Goal: Task Accomplishment & Management: Use online tool/utility

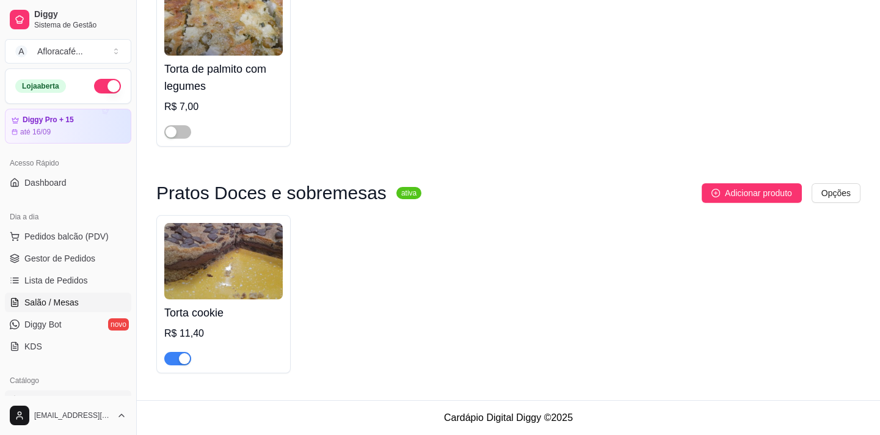
click at [42, 304] on span "Salão / Mesas" at bounding box center [51, 302] width 54 height 12
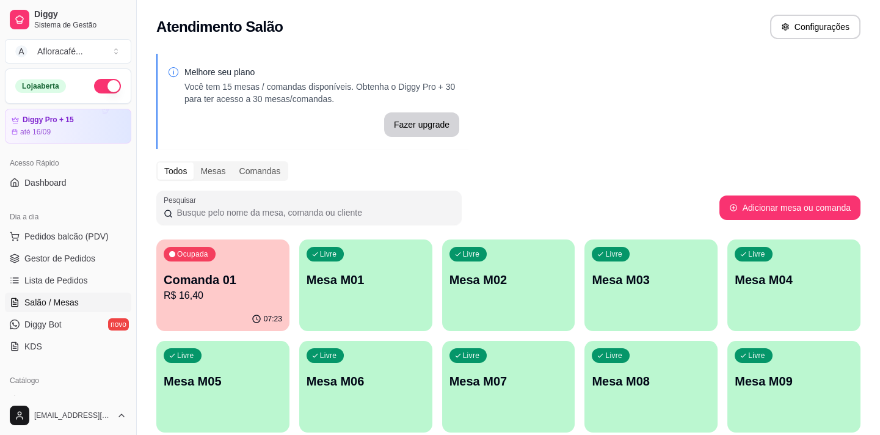
click at [375, 291] on div "Livre Mesa M01" at bounding box center [365, 277] width 133 height 77
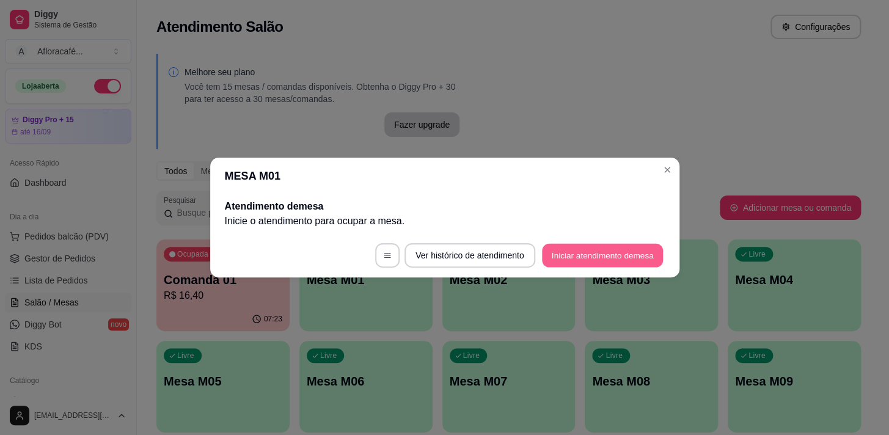
click at [605, 250] on button "Iniciar atendimento de mesa" at bounding box center [602, 256] width 121 height 24
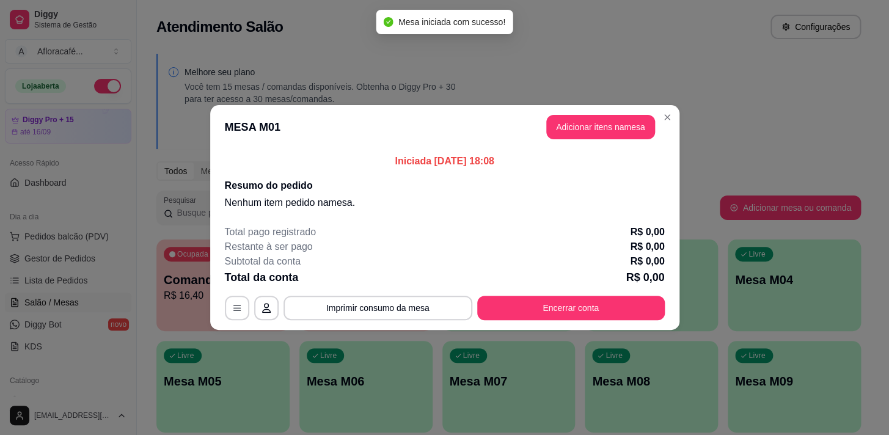
click at [597, 112] on header "MESA M01 Adicionar itens na mesa" at bounding box center [444, 127] width 469 height 44
click at [593, 123] on button "Adicionar itens na mesa" at bounding box center [600, 127] width 109 height 24
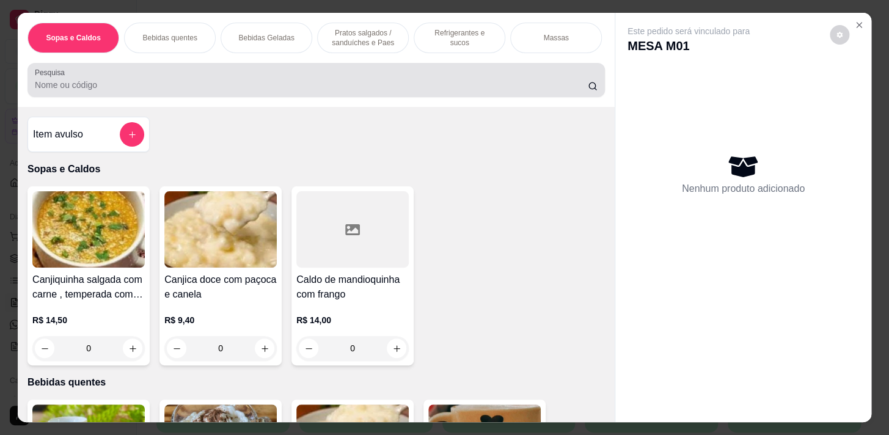
click at [78, 86] on input "Pesquisa" at bounding box center [311, 85] width 553 height 12
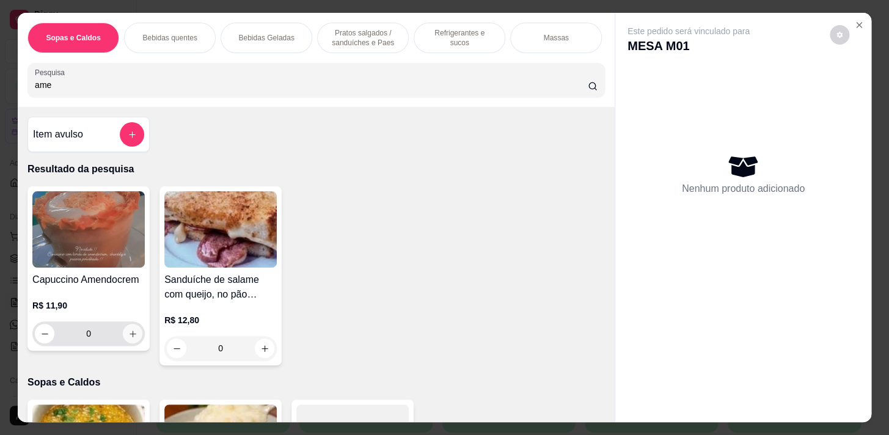
type input "ame"
click at [132, 338] on icon "increase-product-quantity" at bounding box center [132, 333] width 9 height 9
type input "1"
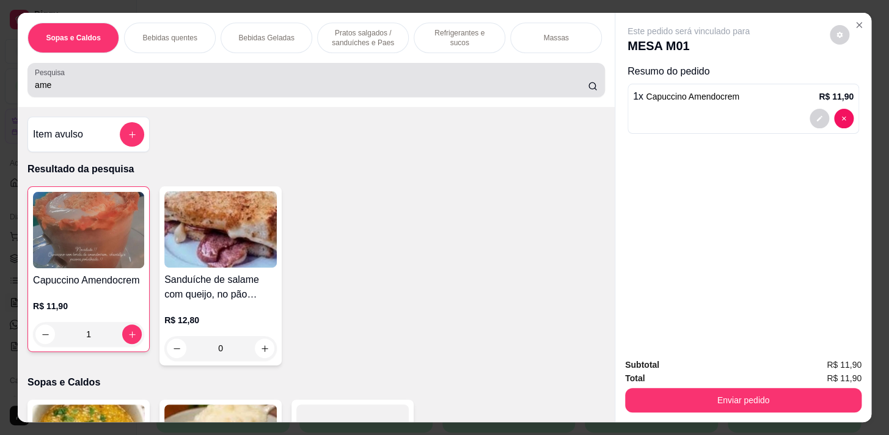
click at [84, 91] on input "ame" at bounding box center [311, 85] width 553 height 12
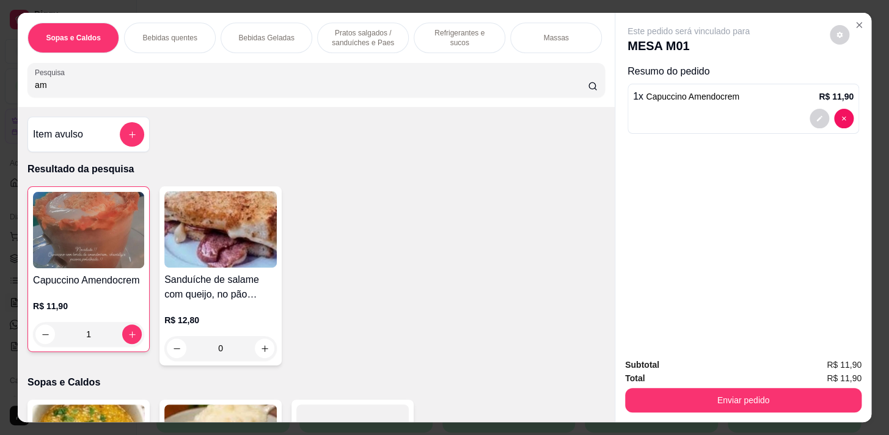
type input "a"
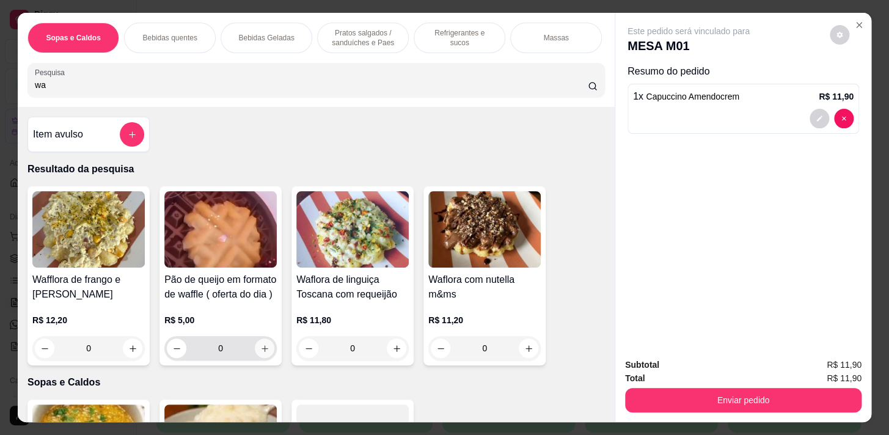
type input "wa"
click at [260, 352] on icon "increase-product-quantity" at bounding box center [264, 348] width 9 height 9
type input "1"
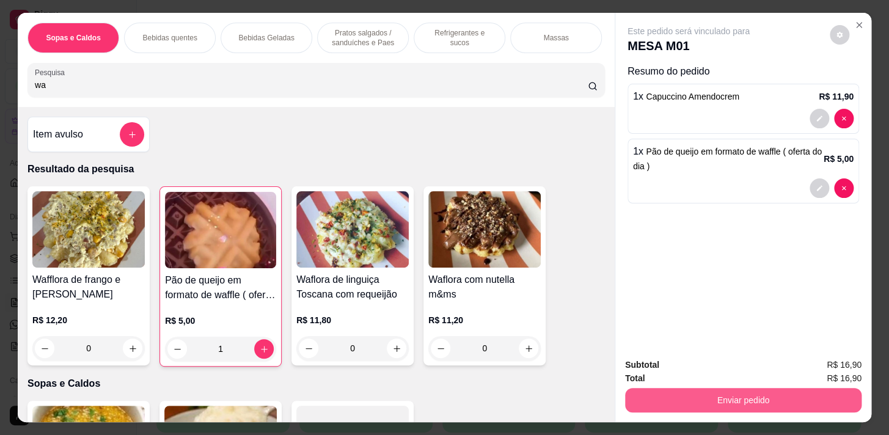
click at [655, 396] on button "Enviar pedido" at bounding box center [743, 400] width 236 height 24
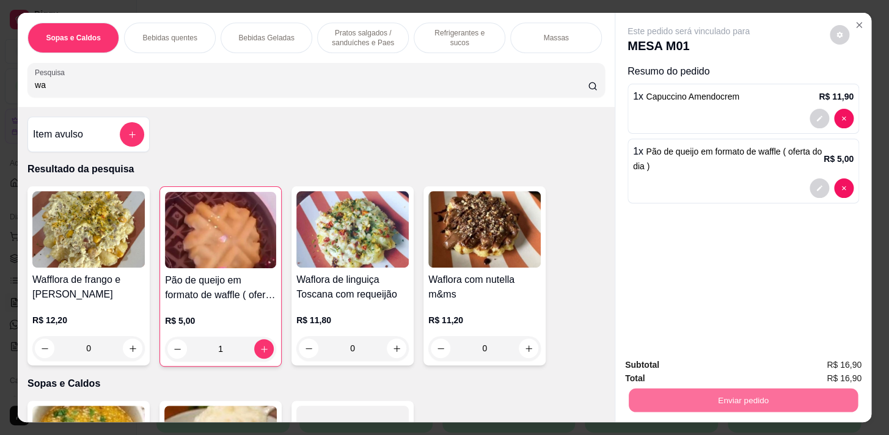
click at [794, 366] on button "Sim, quero registrar" at bounding box center [818, 365] width 91 height 23
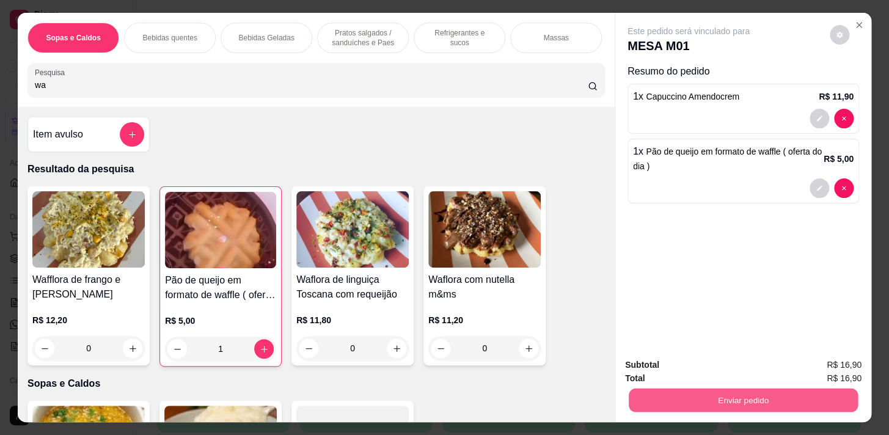
click at [688, 406] on button "Enviar pedido" at bounding box center [743, 400] width 229 height 24
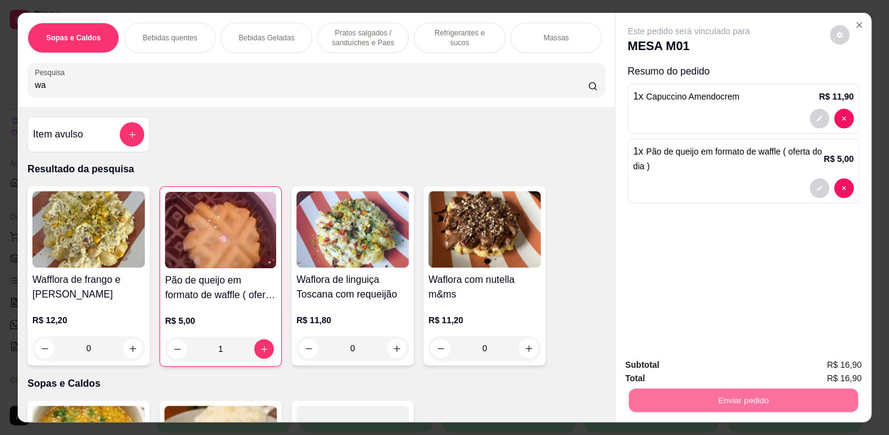
click at [695, 360] on button "Não registrar e enviar pedido" at bounding box center [702, 365] width 123 height 23
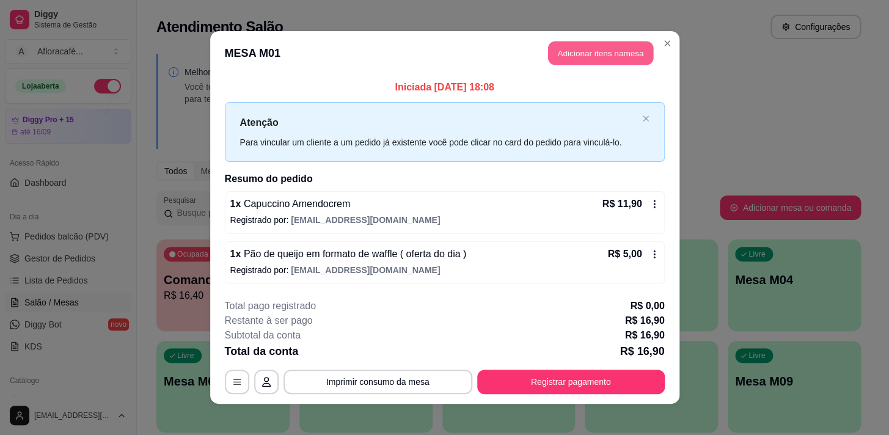
click at [577, 52] on button "Adicionar itens na mesa" at bounding box center [600, 54] width 105 height 24
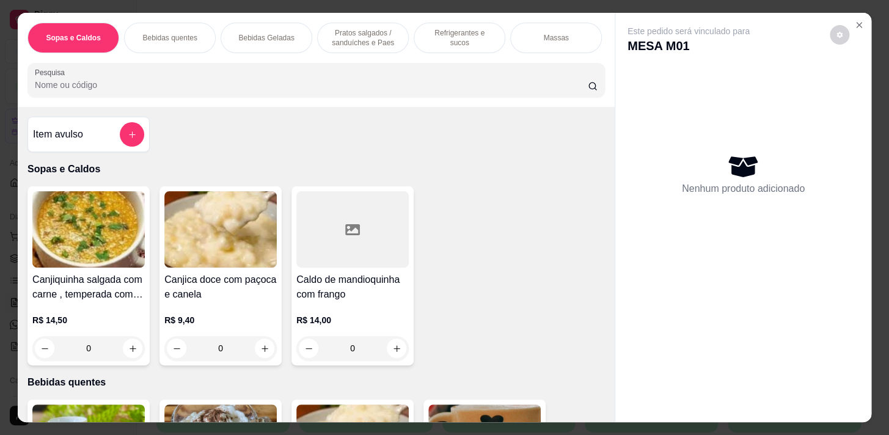
click at [167, 36] on p "Bebidas quentes" at bounding box center [169, 38] width 54 height 10
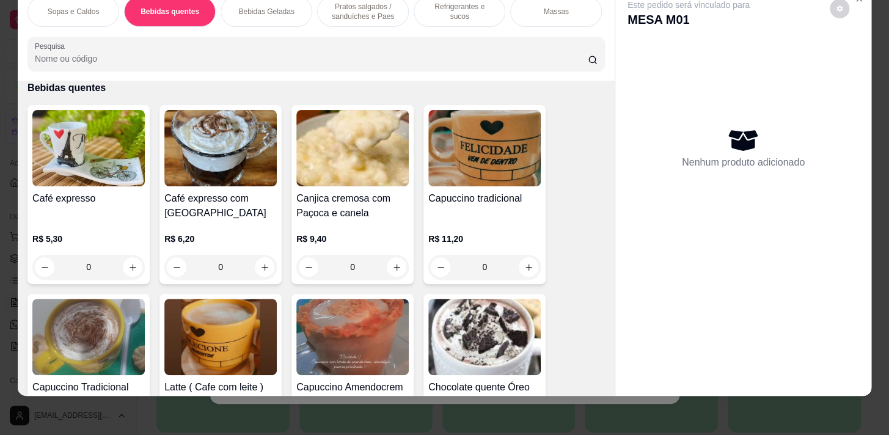
scroll to position [490, 0]
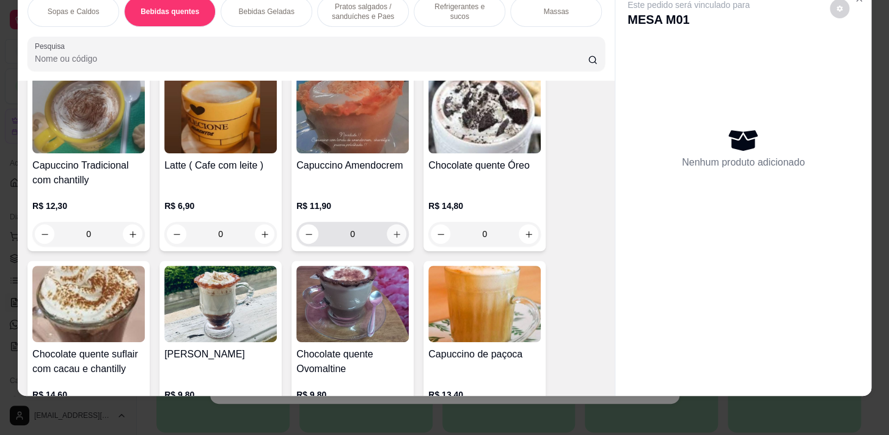
click at [392, 236] on icon "increase-product-quantity" at bounding box center [396, 234] width 9 height 9
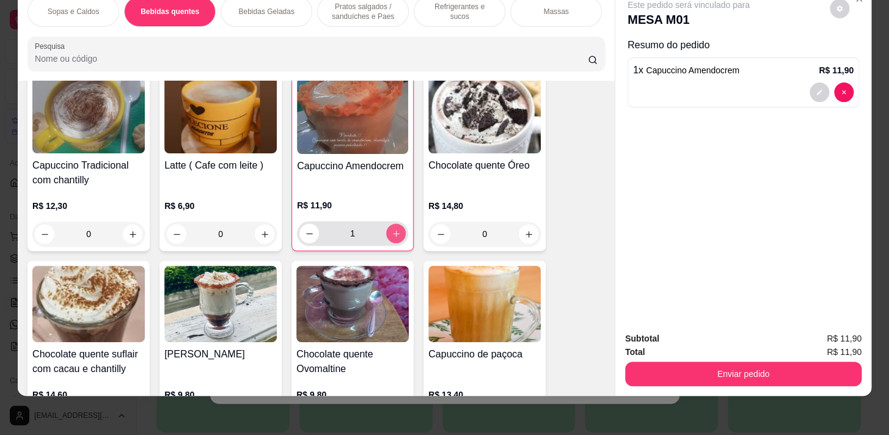
type input "1"
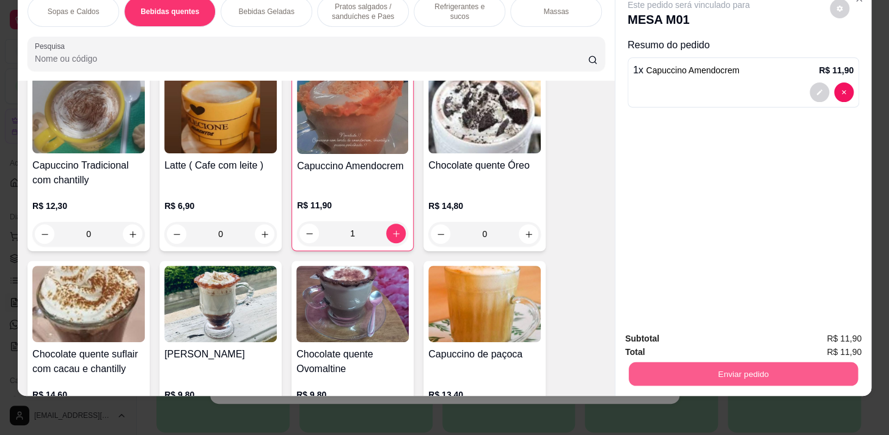
click at [676, 362] on button "Enviar pedido" at bounding box center [743, 374] width 229 height 24
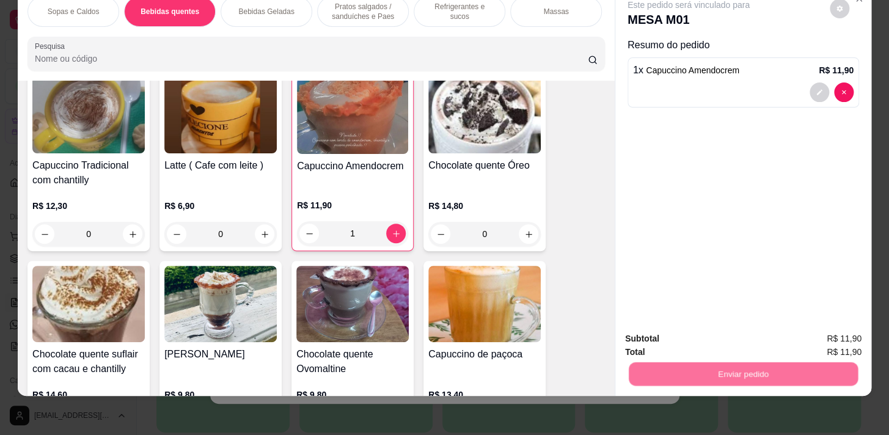
click at [672, 330] on button "Não registrar e enviar pedido" at bounding box center [702, 335] width 127 height 23
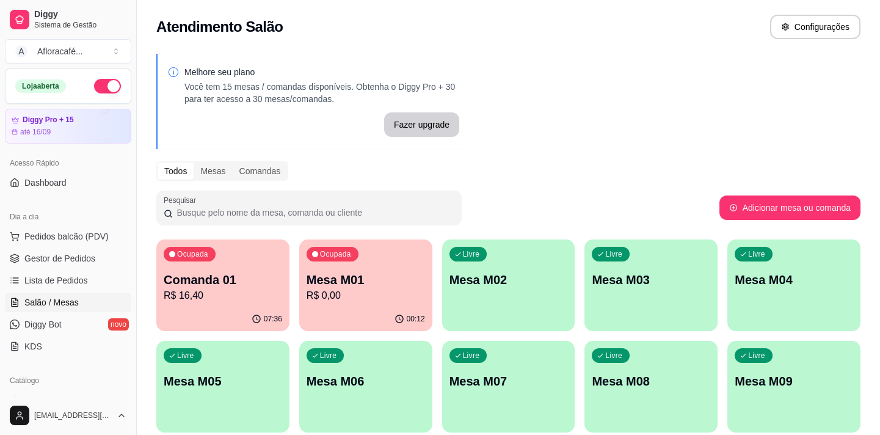
click at [246, 281] on p "Comanda 01" at bounding box center [223, 279] width 119 height 17
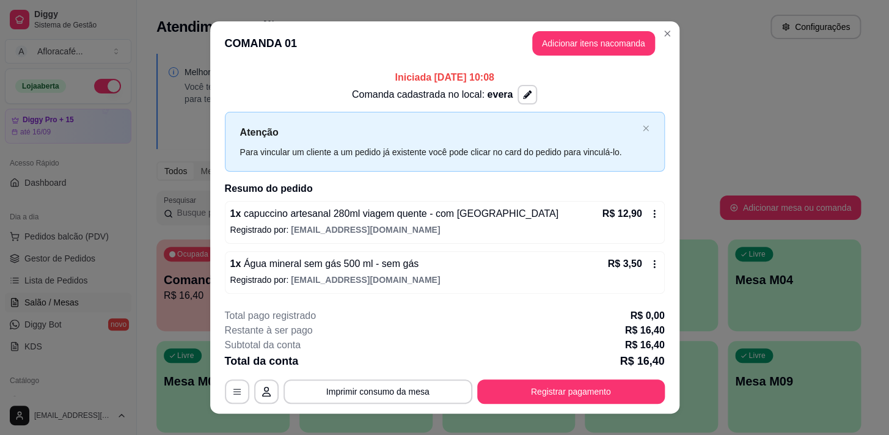
scroll to position [17, 0]
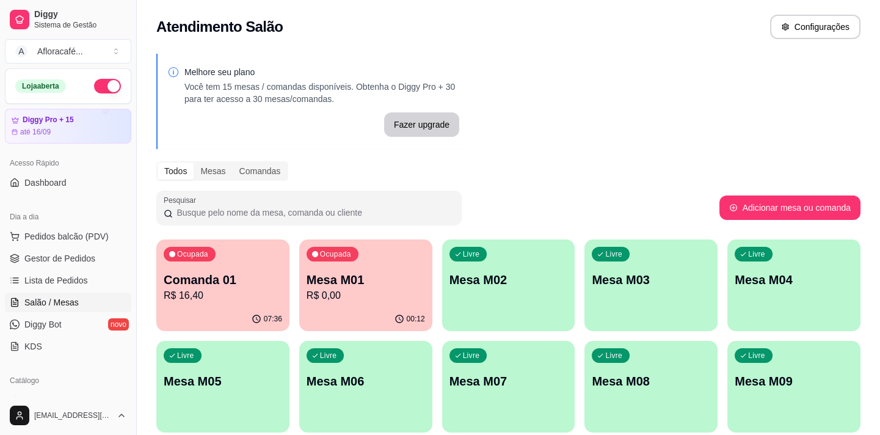
click at [422, 299] on p "R$ 0,00" at bounding box center [366, 295] width 119 height 15
click at [538, 301] on div "Livre Mesa M02" at bounding box center [508, 277] width 133 height 77
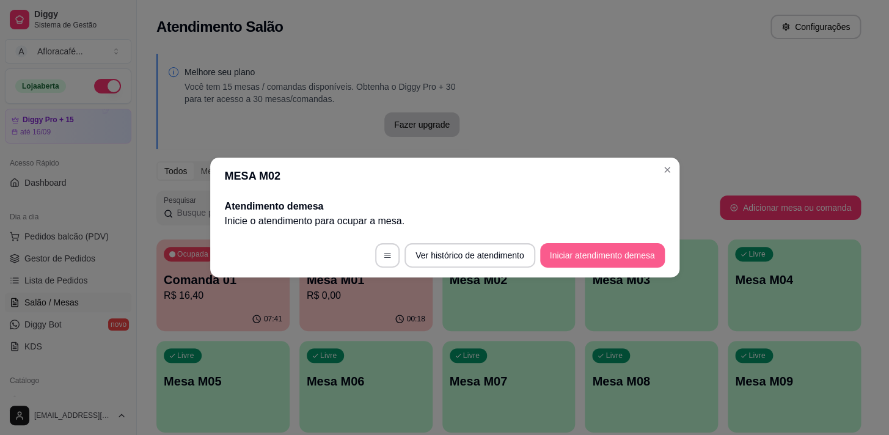
click at [572, 267] on button "Iniciar atendimento de mesa" at bounding box center [602, 255] width 125 height 24
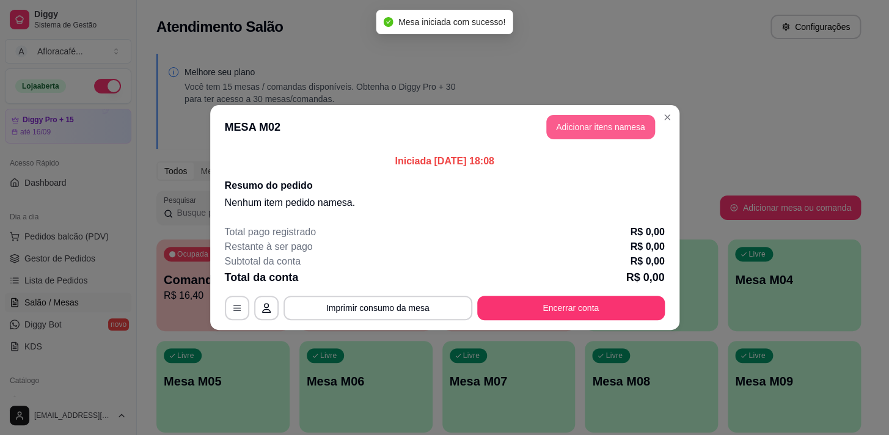
click at [583, 128] on button "Adicionar itens na mesa" at bounding box center [600, 127] width 109 height 24
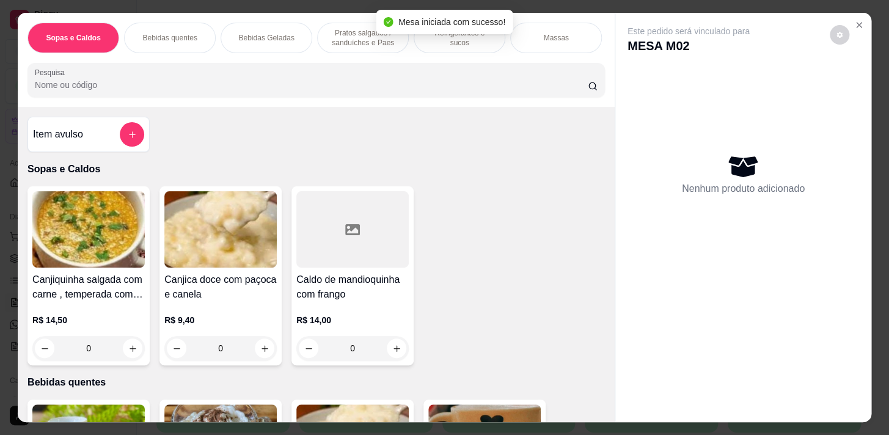
click at [379, 75] on div at bounding box center [316, 80] width 563 height 24
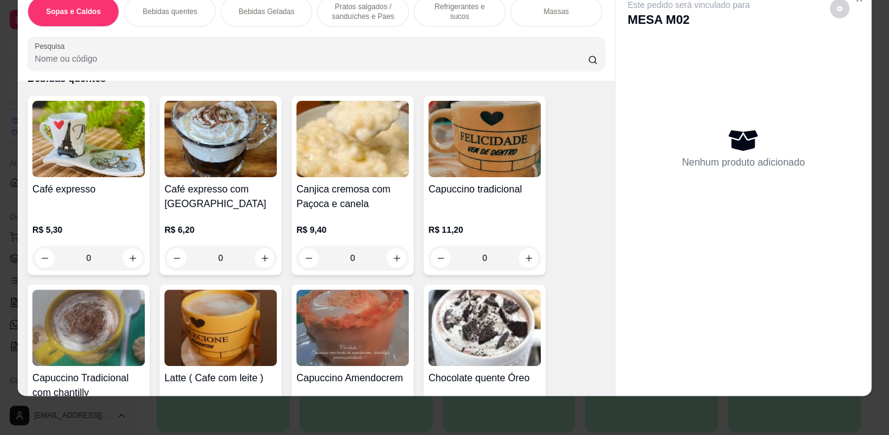
scroll to position [389, 0]
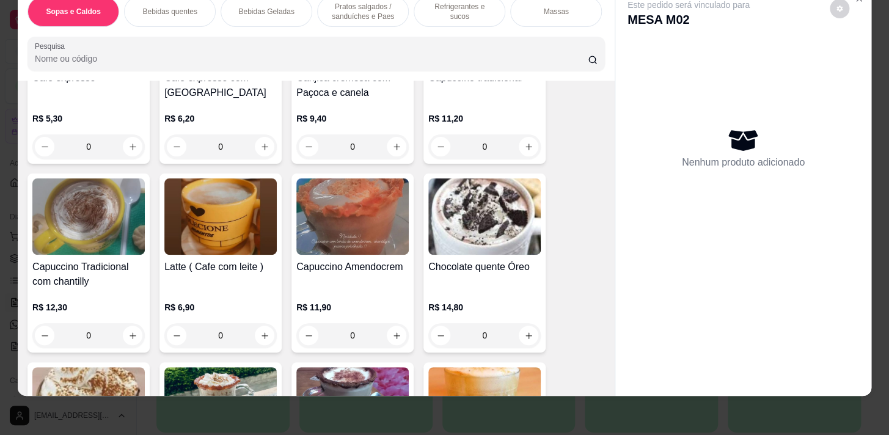
click at [261, 343] on div "0" at bounding box center [220, 335] width 112 height 24
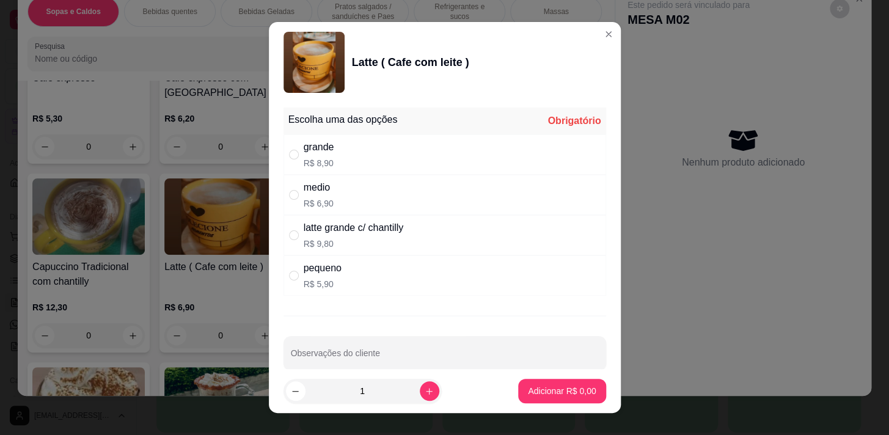
click at [342, 191] on div "medio R$ 6,90" at bounding box center [444, 195] width 323 height 40
radio input "true"
click at [529, 387] on p "Adicionar R$ 6,90" at bounding box center [562, 391] width 66 height 12
type input "1"
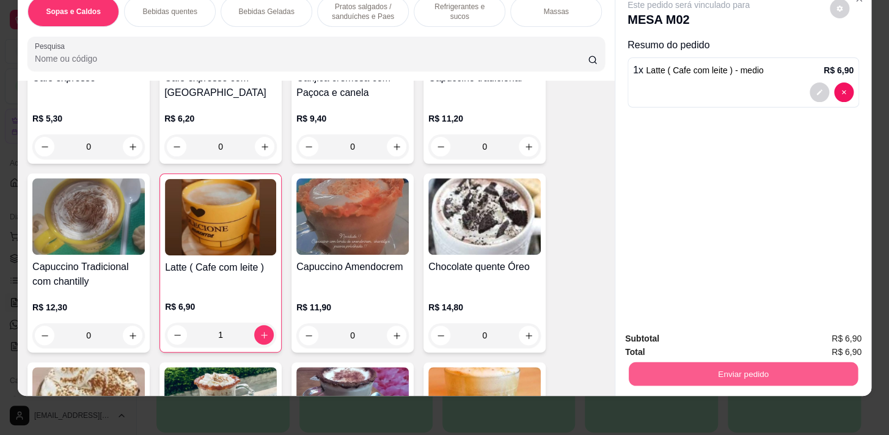
click at [821, 372] on button "Enviar pedido" at bounding box center [743, 374] width 229 height 24
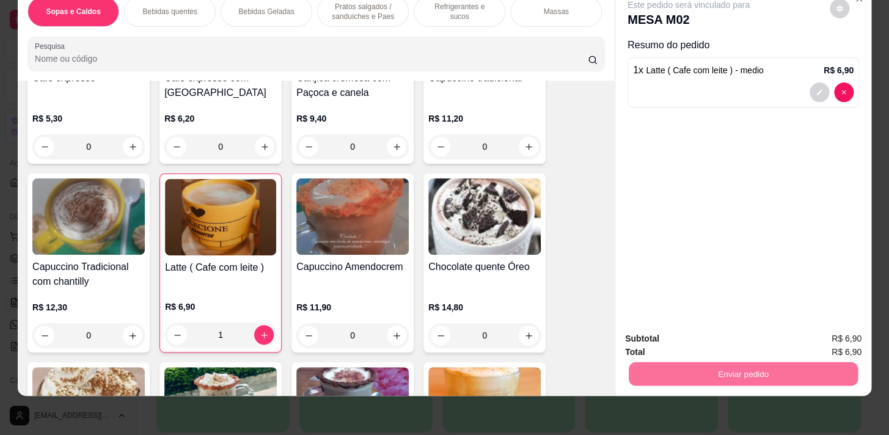
click at [748, 335] on button "Não registrar e enviar pedido" at bounding box center [702, 335] width 127 height 23
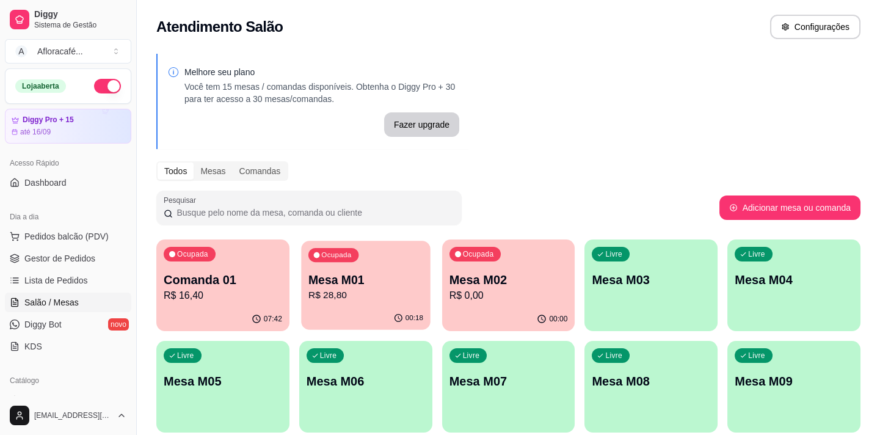
click at [405, 263] on div "Ocupada Mesa M01 R$ 28,80" at bounding box center [365, 274] width 129 height 66
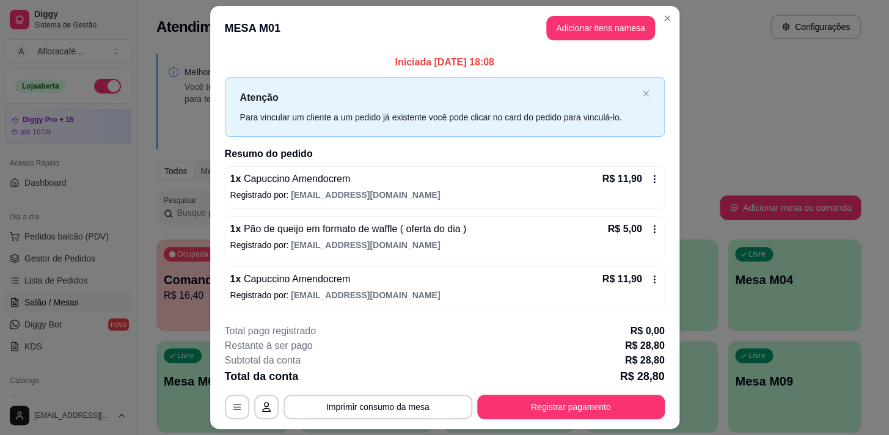
drag, startPoint x: 639, startPoint y: 12, endPoint x: 640, endPoint y: 24, distance: 11.6
click at [640, 15] on header "MESA M01 Adicionar itens na mesa" at bounding box center [444, 28] width 469 height 44
click at [640, 24] on button "Adicionar itens na mesa" at bounding box center [600, 28] width 109 height 24
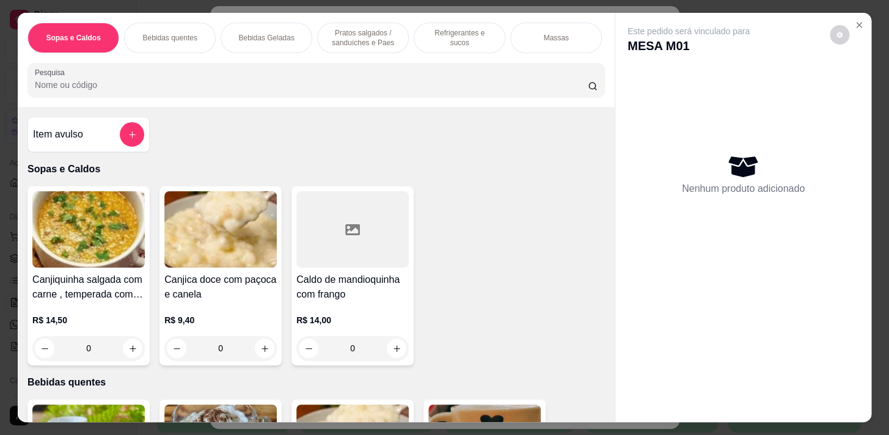
click at [452, 32] on p "Refrigerantes e sucos" at bounding box center [459, 38] width 71 height 20
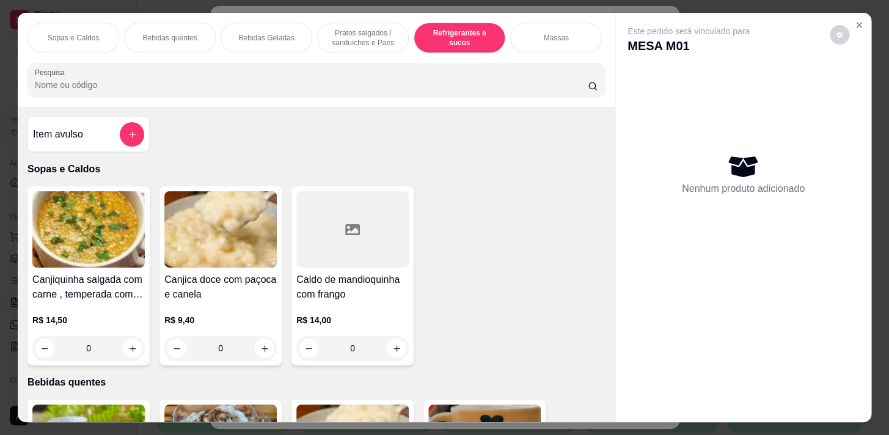
scroll to position [30, 0]
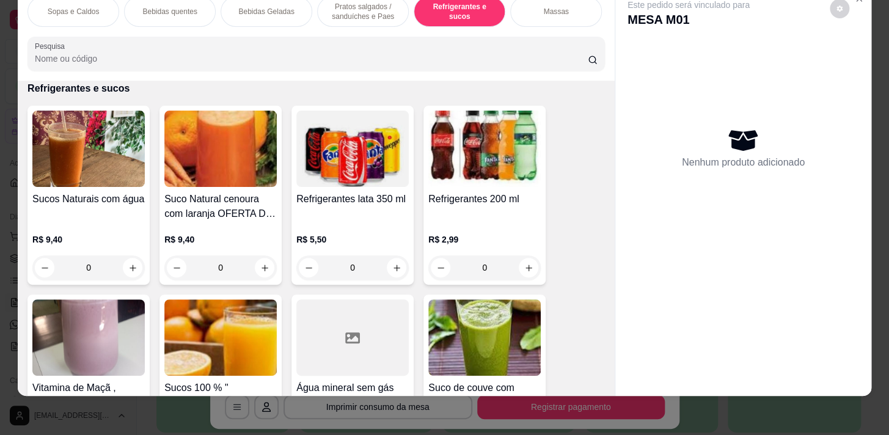
click at [385, 12] on p "Pratos salgados / sanduíches e Paes" at bounding box center [362, 12] width 71 height 20
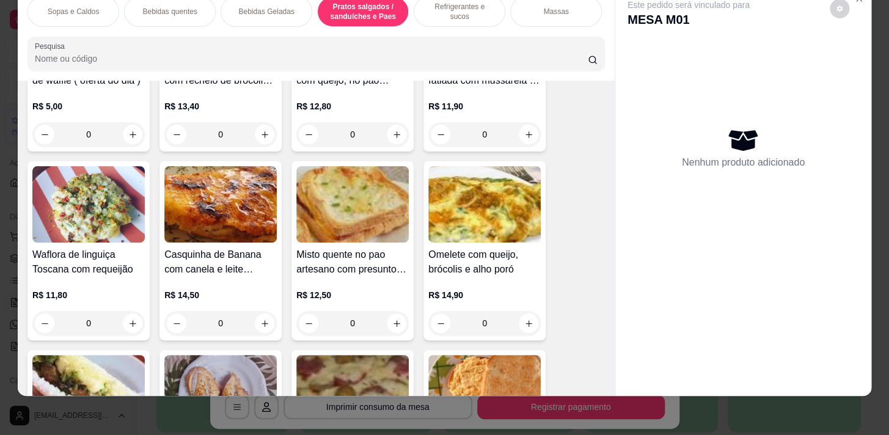
scroll to position [3959, 0]
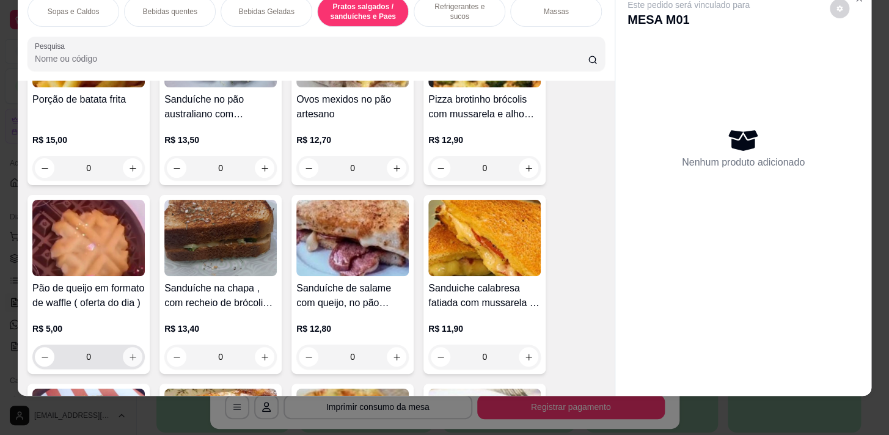
click at [126, 351] on button "increase-product-quantity" at bounding box center [133, 357] width 20 height 20
type input "1"
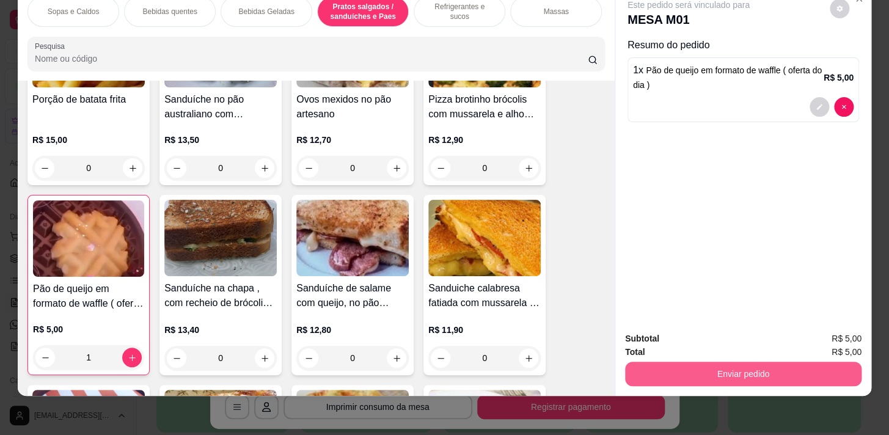
click at [664, 362] on button "Enviar pedido" at bounding box center [743, 374] width 236 height 24
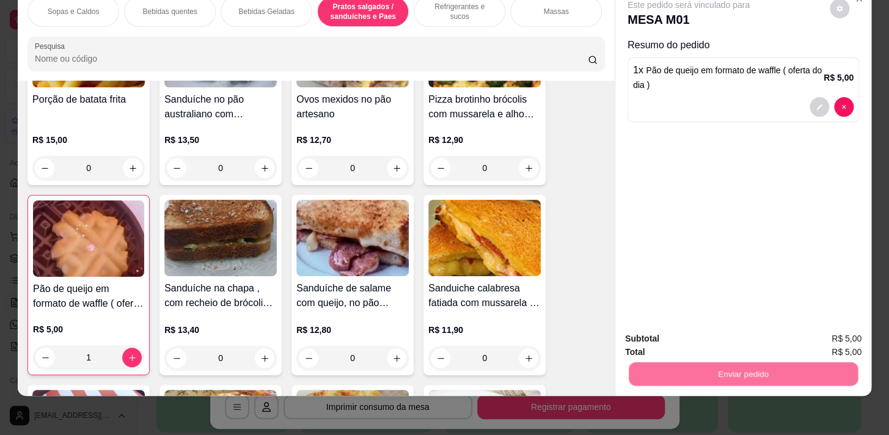
click at [671, 332] on button "Não registrar e enviar pedido" at bounding box center [702, 335] width 123 height 23
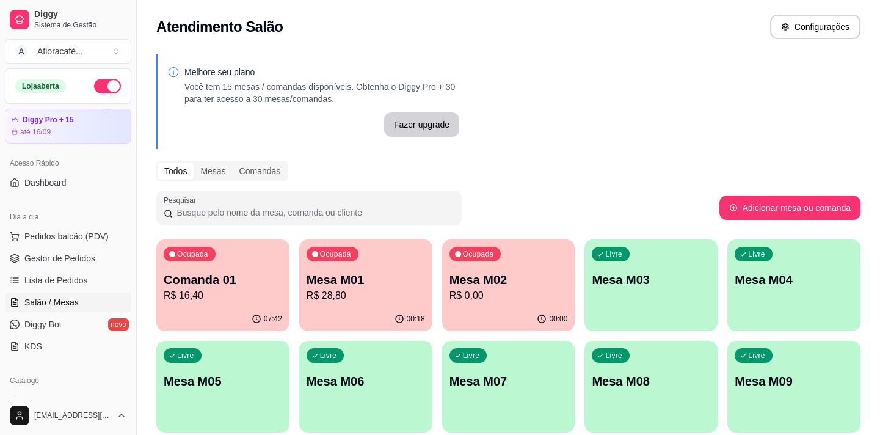
click at [172, 303] on div "Ocupada Comanda 01 R$ 16,40" at bounding box center [222, 273] width 133 height 68
click at [519, 249] on div "Ocupada Mesa M02 R$ 0,00" at bounding box center [508, 274] width 129 height 66
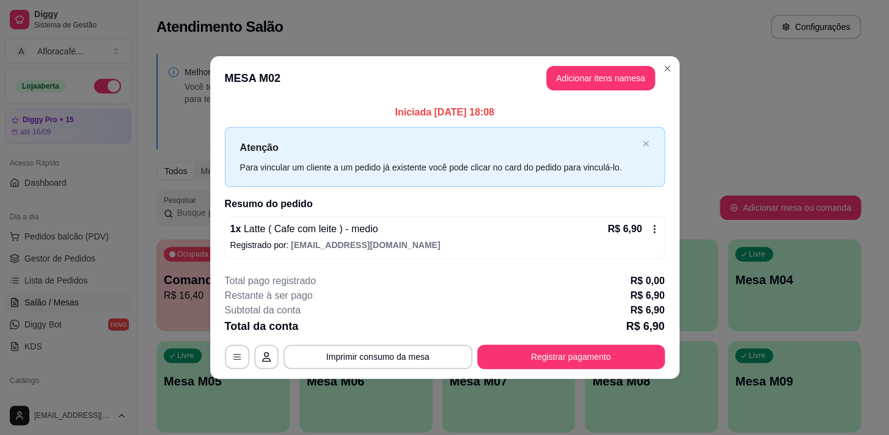
click at [678, 64] on header "MESA M02 Adicionar itens na mesa" at bounding box center [444, 78] width 469 height 44
click at [672, 67] on section "**********" at bounding box center [444, 217] width 469 height 322
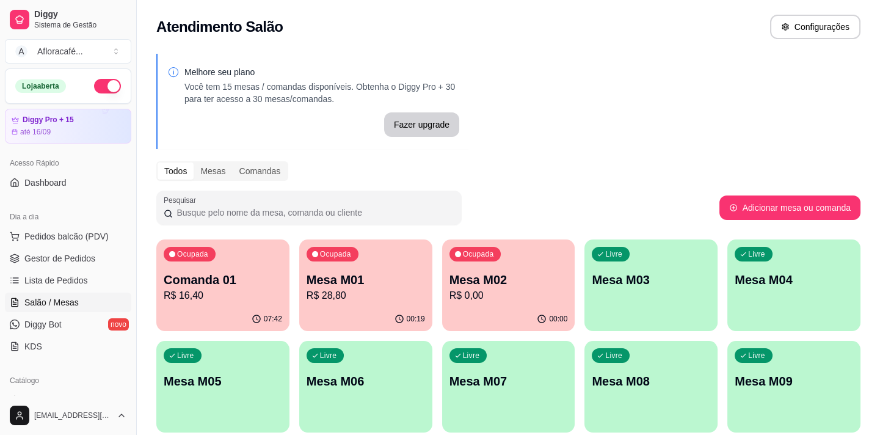
click at [513, 281] on p "Mesa M02" at bounding box center [509, 279] width 119 height 17
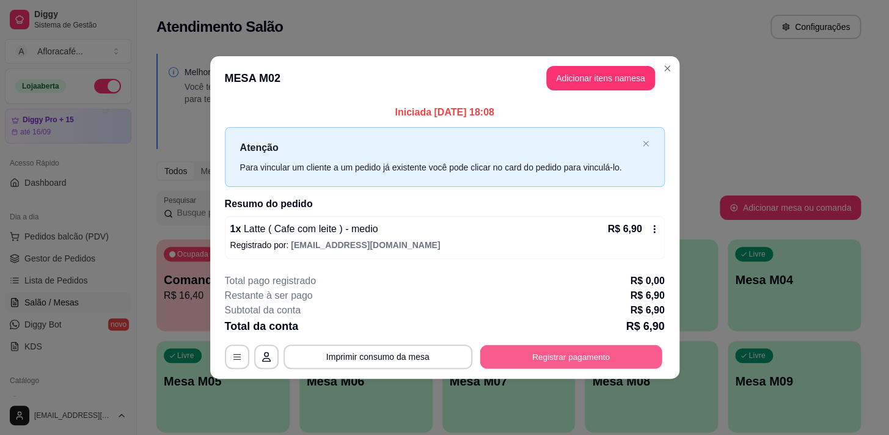
click at [593, 356] on button "Registrar pagamento" at bounding box center [571, 357] width 182 height 24
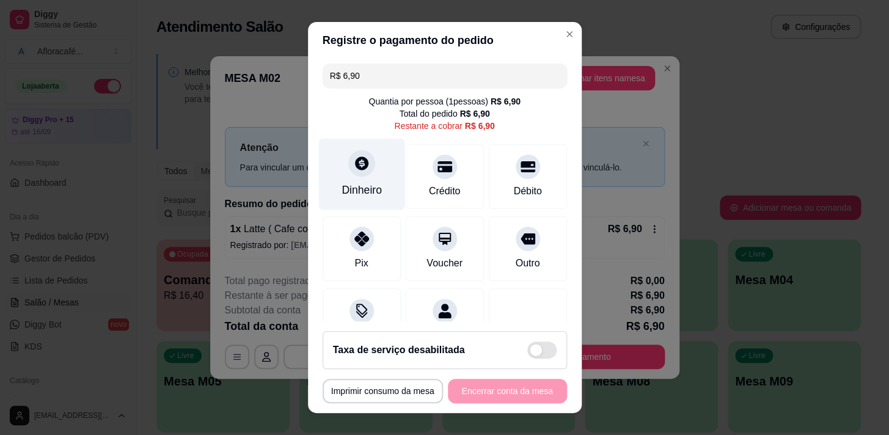
click at [353, 164] on icon at bounding box center [361, 163] width 16 height 16
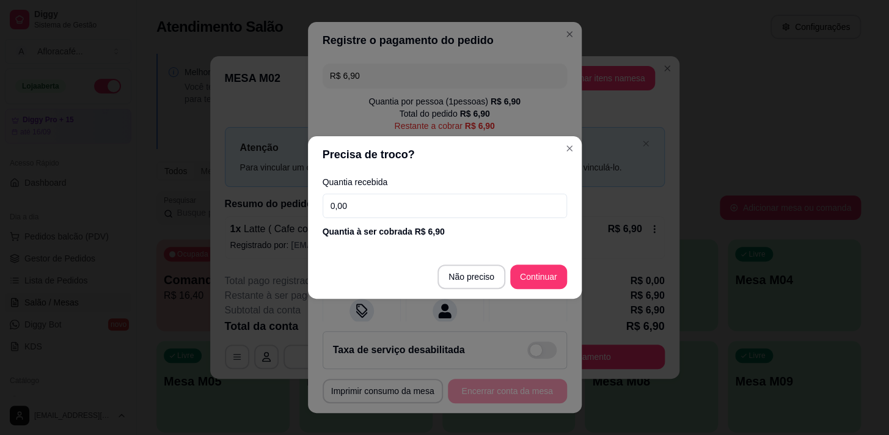
click at [459, 207] on input "0,00" at bounding box center [445, 206] width 244 height 24
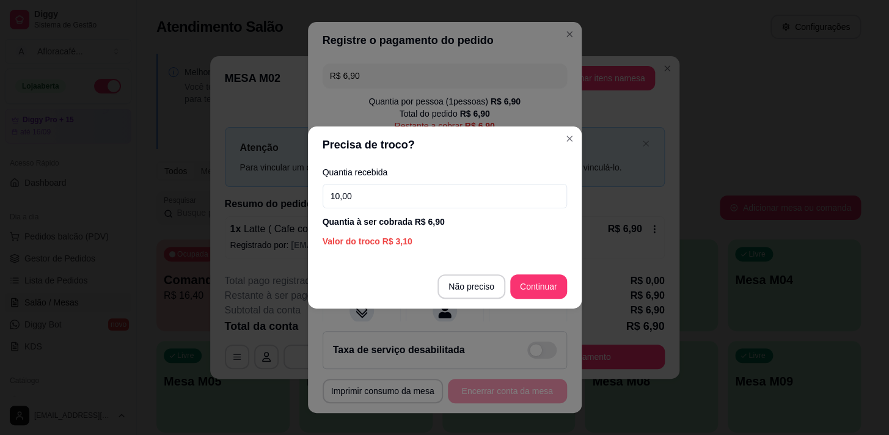
type input "10,00"
click at [553, 301] on footer "Não preciso Continuar" at bounding box center [445, 287] width 274 height 44
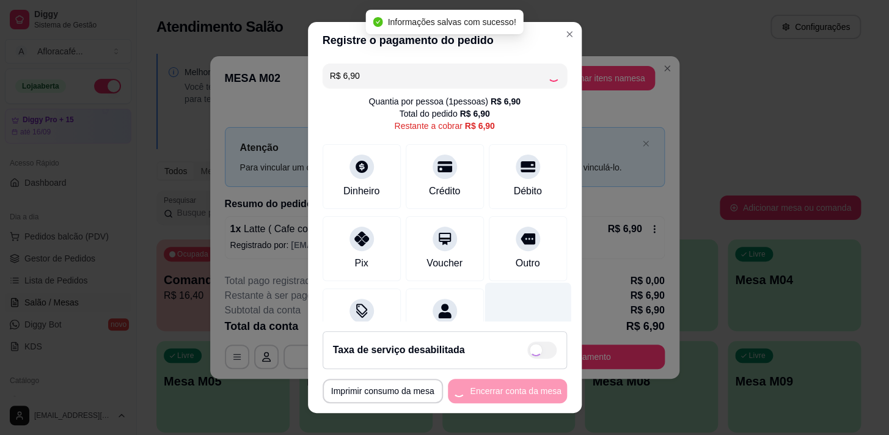
type input "R$ 0,00"
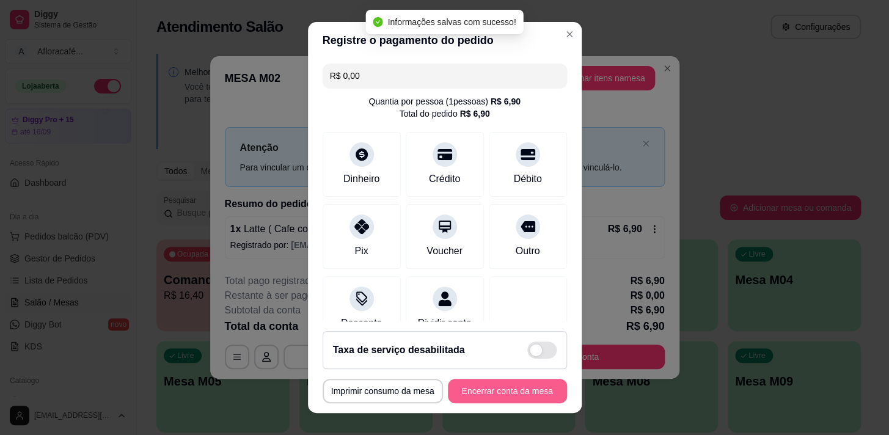
click at [514, 391] on button "Encerrar conta da mesa" at bounding box center [507, 391] width 119 height 24
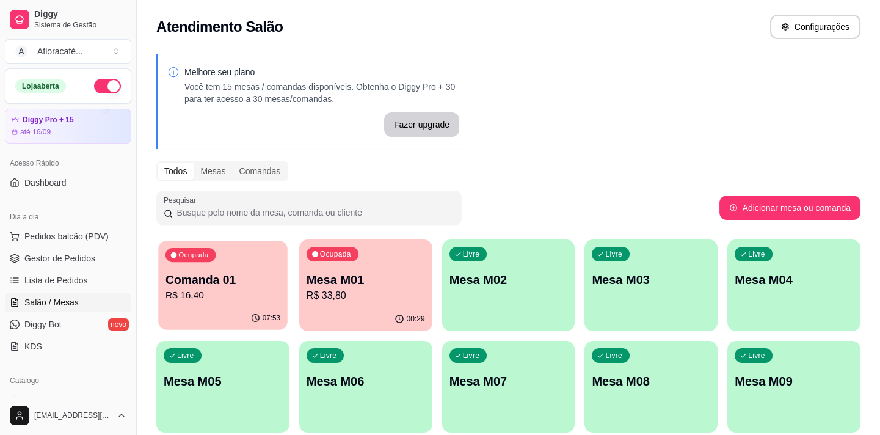
click at [202, 304] on div "Ocupada Comanda 01 R$ 16,40" at bounding box center [222, 274] width 129 height 66
click at [350, 302] on p "R$ 33,80" at bounding box center [365, 295] width 115 height 14
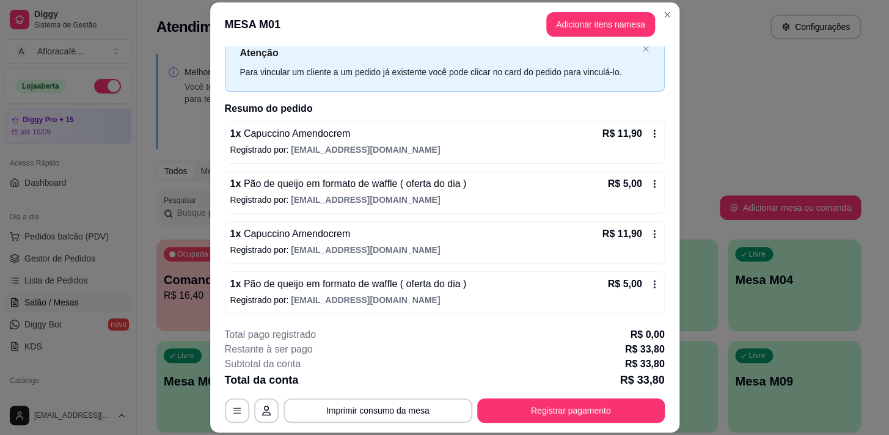
scroll to position [37, 0]
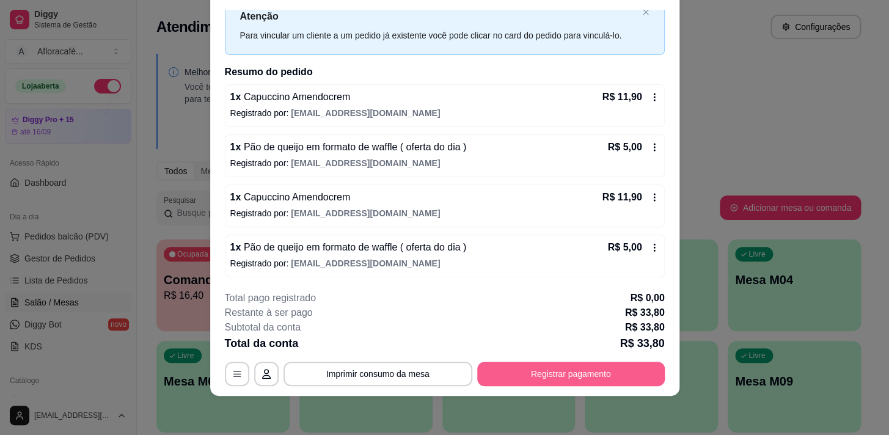
click at [555, 373] on button "Registrar pagamento" at bounding box center [571, 374] width 188 height 24
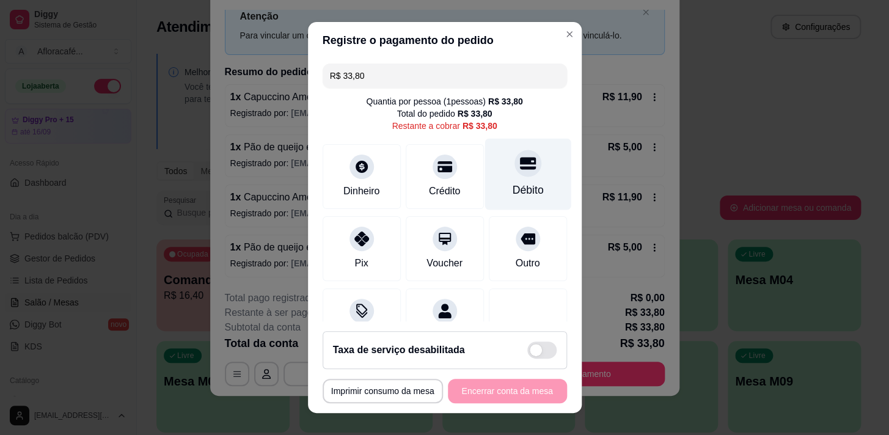
click at [513, 179] on div "Débito" at bounding box center [527, 173] width 86 height 71
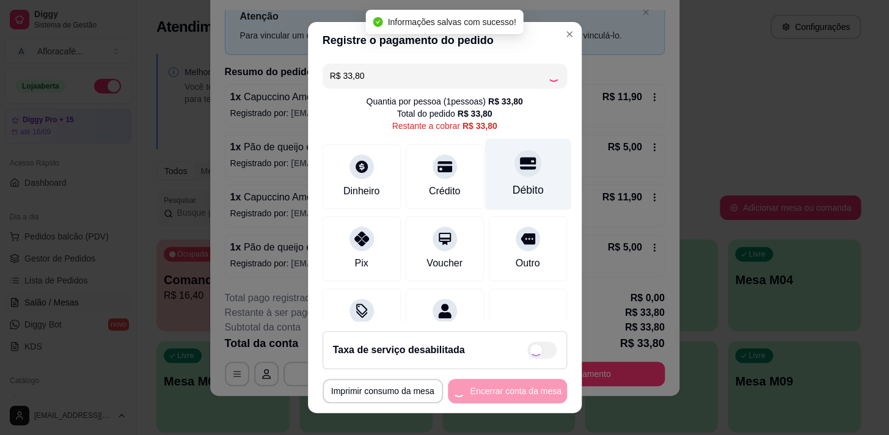
type input "R$ 0,00"
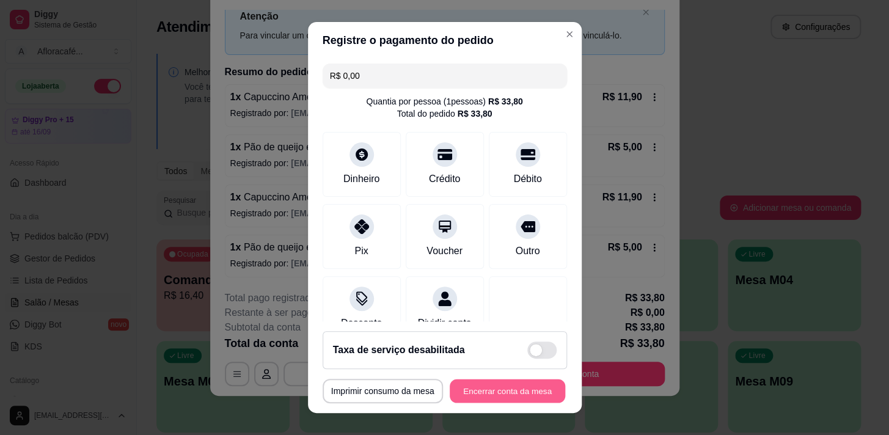
click at [531, 381] on button "Encerrar conta da mesa" at bounding box center [507, 391] width 115 height 24
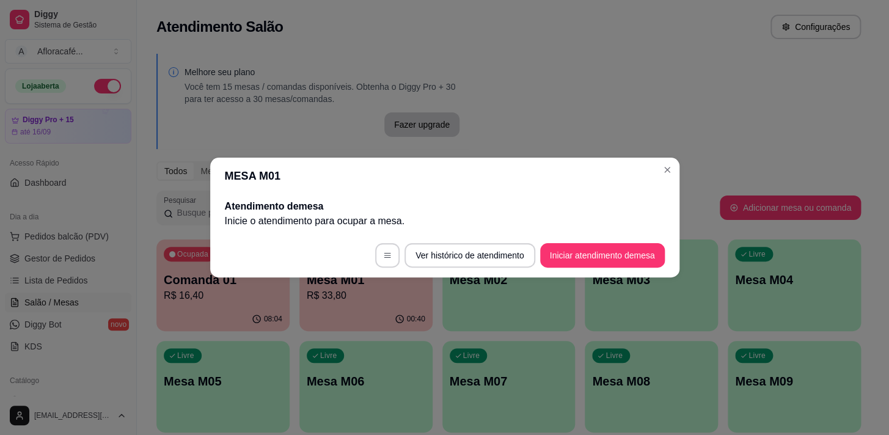
scroll to position [0, 0]
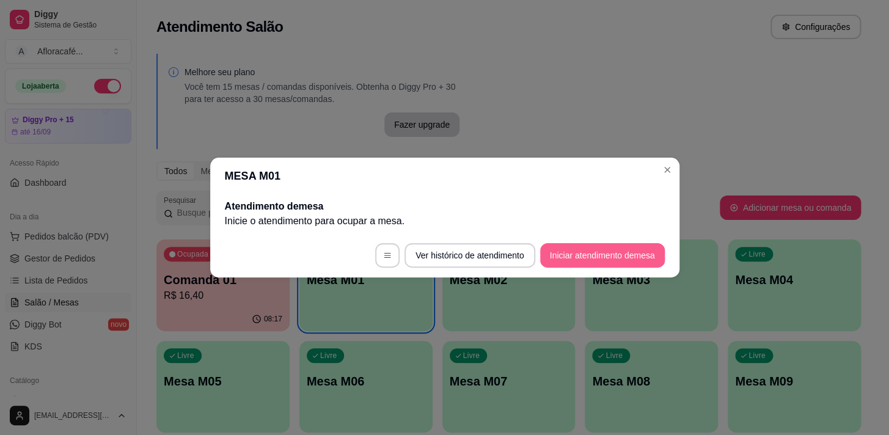
click at [571, 261] on button "Iniciar atendimento de mesa" at bounding box center [602, 255] width 125 height 24
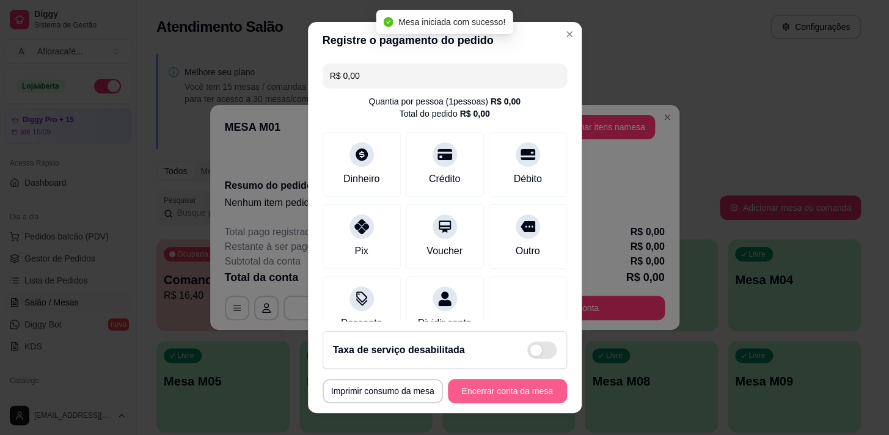
click at [516, 403] on button "Encerrar conta da mesa" at bounding box center [507, 391] width 119 height 24
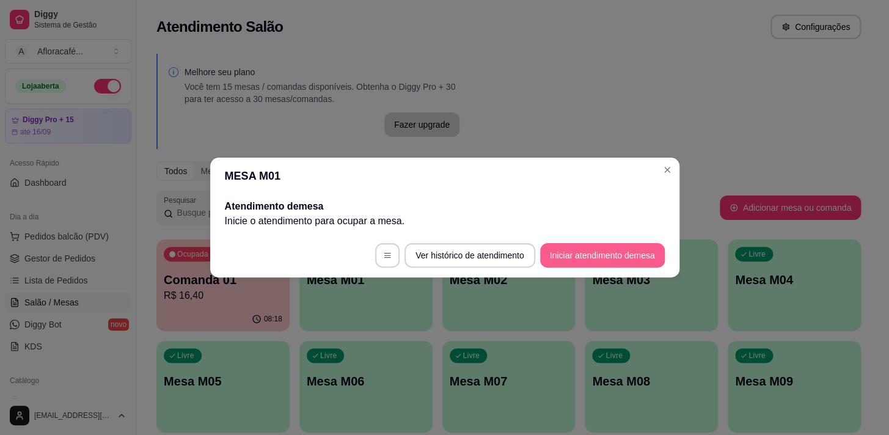
click at [594, 263] on button "Iniciar atendimento de mesa" at bounding box center [602, 255] width 125 height 24
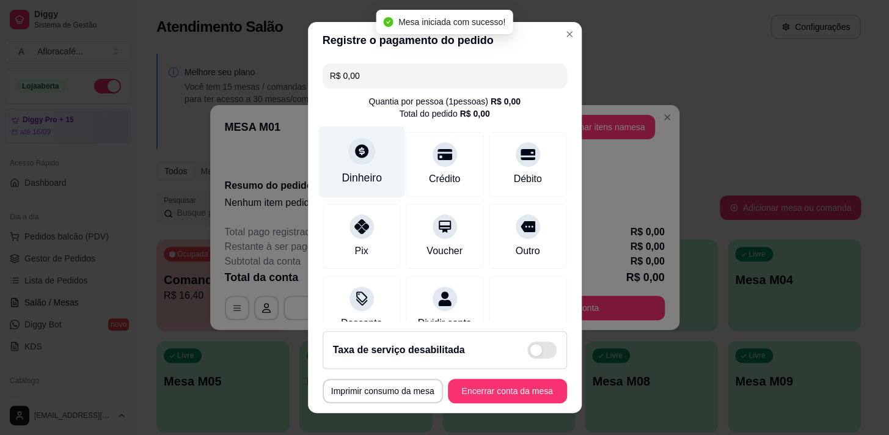
click at [363, 177] on div "Dinheiro" at bounding box center [361, 178] width 40 height 16
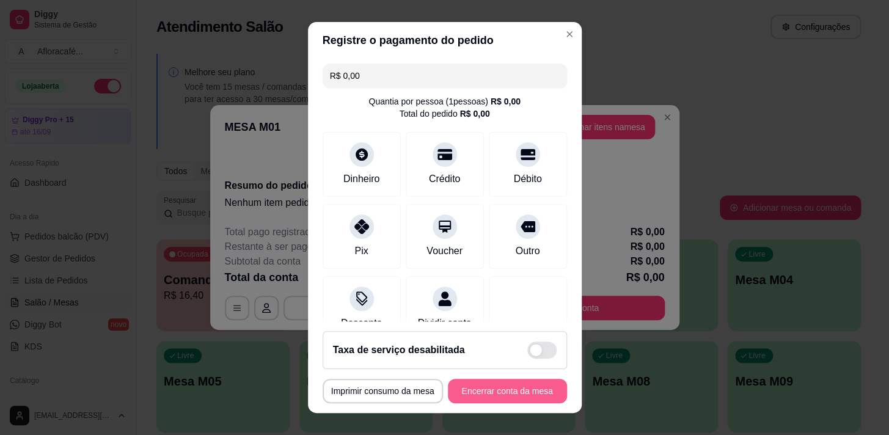
click at [473, 387] on button "Encerrar conta da mesa" at bounding box center [507, 391] width 119 height 24
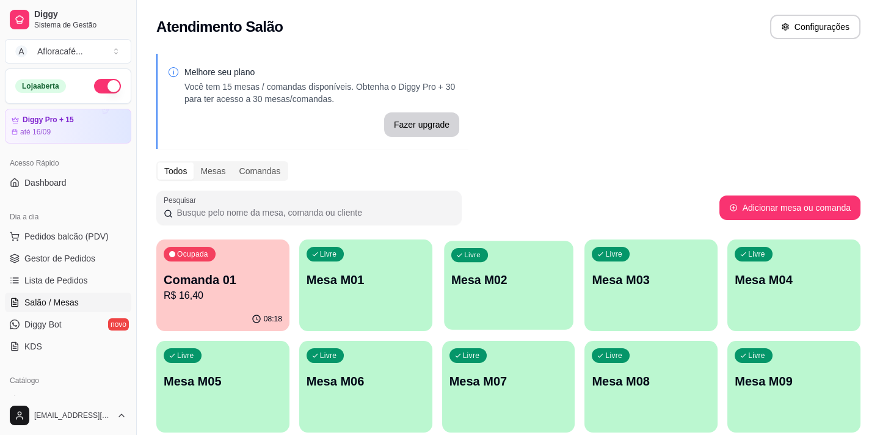
click at [464, 304] on div "Livre Mesa M02" at bounding box center [508, 278] width 129 height 75
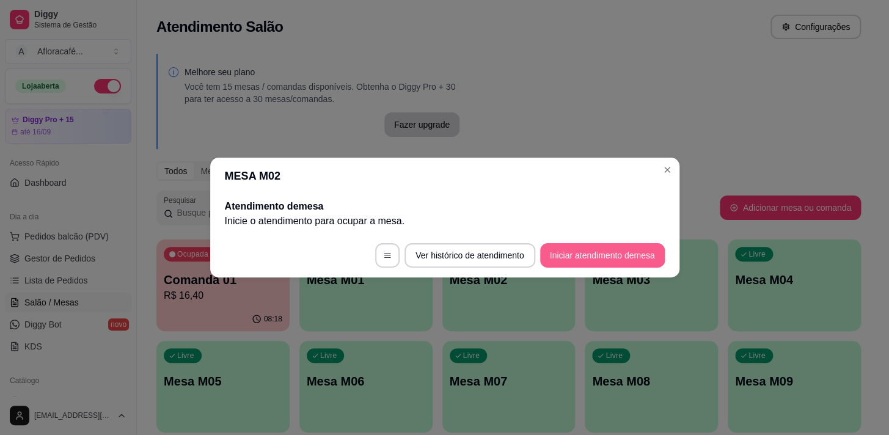
click at [582, 250] on button "Iniciar atendimento de mesa" at bounding box center [602, 255] width 125 height 24
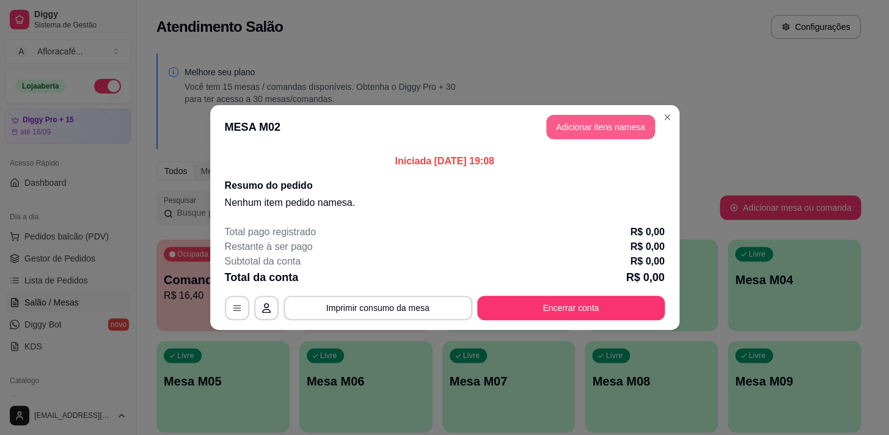
click at [580, 118] on button "Adicionar itens na mesa" at bounding box center [600, 127] width 109 height 24
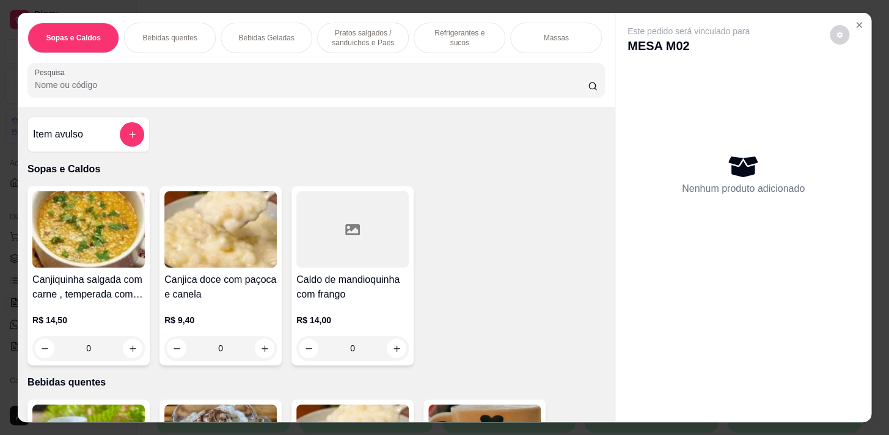
click at [346, 28] on p "Pratos salgados / sanduíches e Paes" at bounding box center [362, 38] width 71 height 20
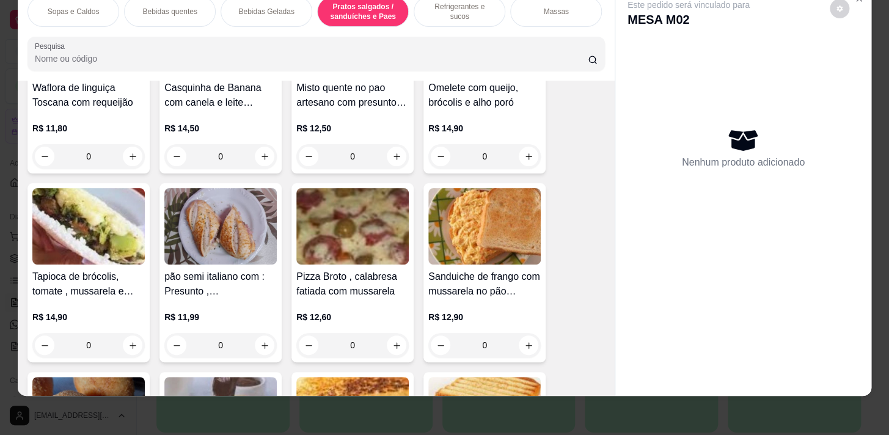
scroll to position [4459, 0]
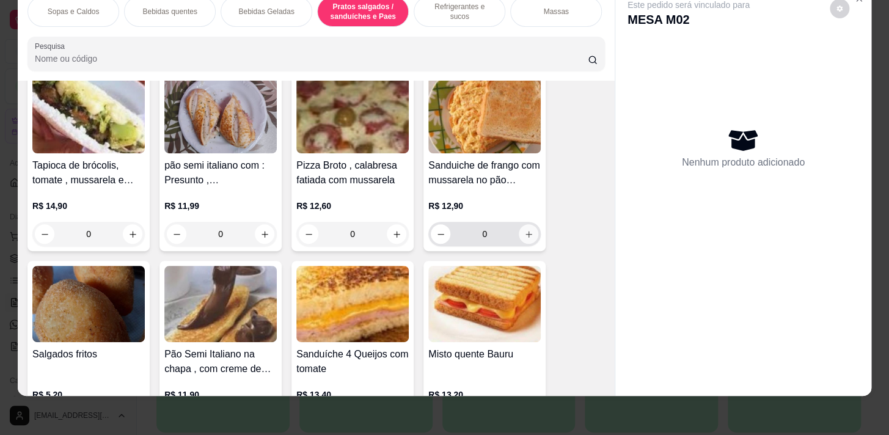
click at [519, 232] on button "increase-product-quantity" at bounding box center [529, 234] width 20 height 20
type input "1"
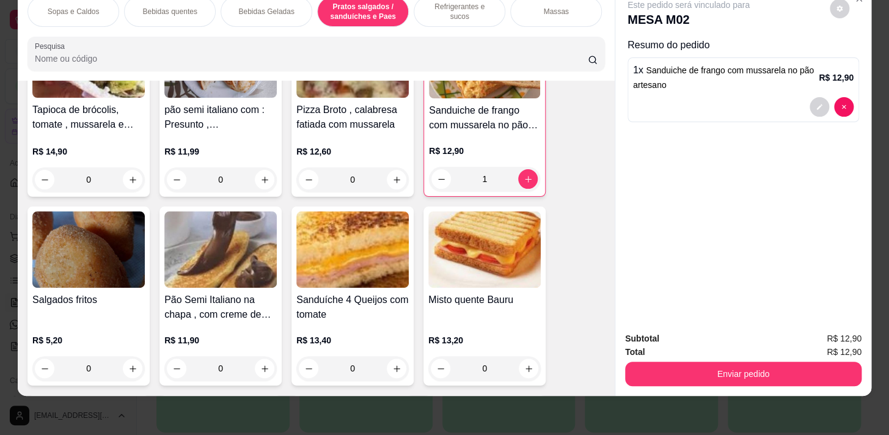
scroll to position [4625, 0]
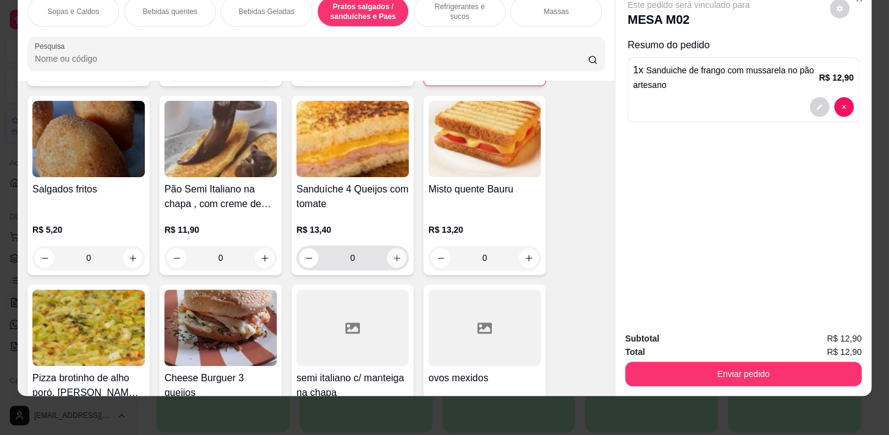
click at [392, 255] on icon "increase-product-quantity" at bounding box center [396, 258] width 9 height 9
type input "1"
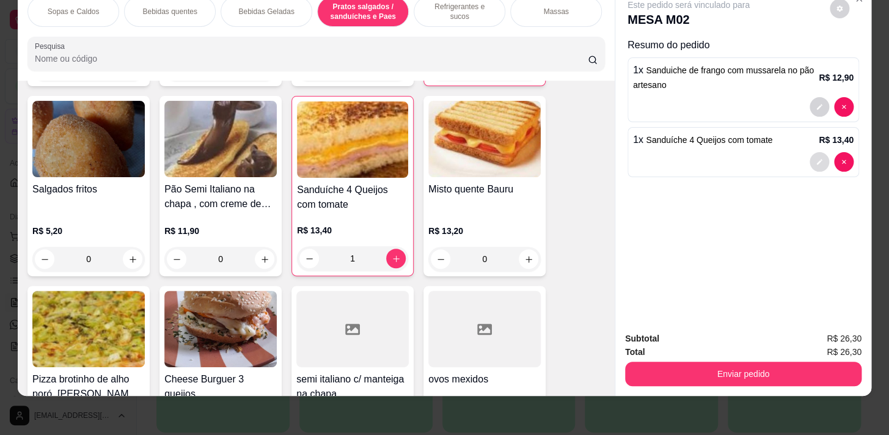
click at [817, 158] on icon "decrease-product-quantity" at bounding box center [819, 161] width 7 height 7
click at [192, 2] on div "Bebidas quentes" at bounding box center [170, 11] width 92 height 31
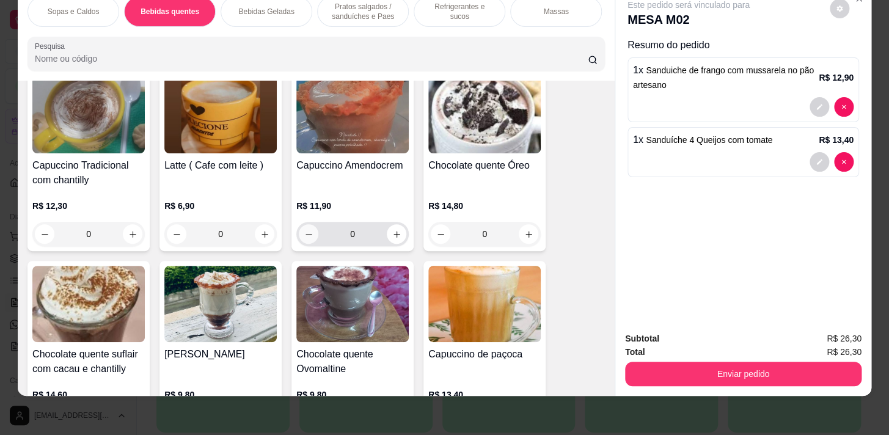
scroll to position [601, 0]
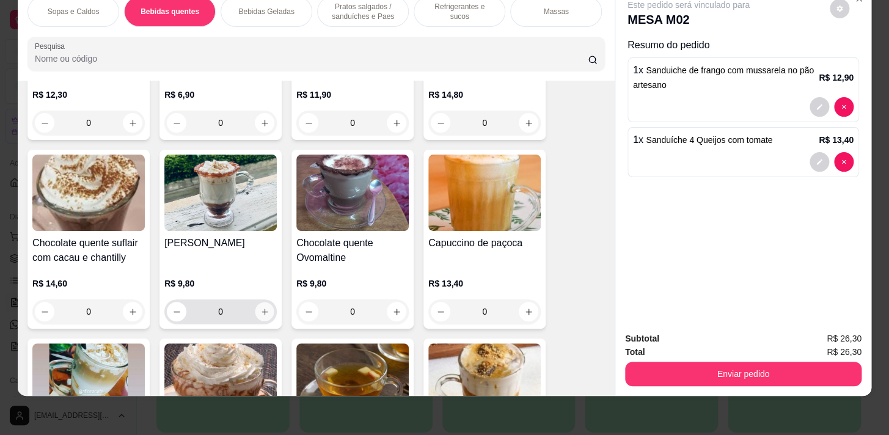
click at [260, 312] on icon "increase-product-quantity" at bounding box center [264, 311] width 9 height 9
type input "1"
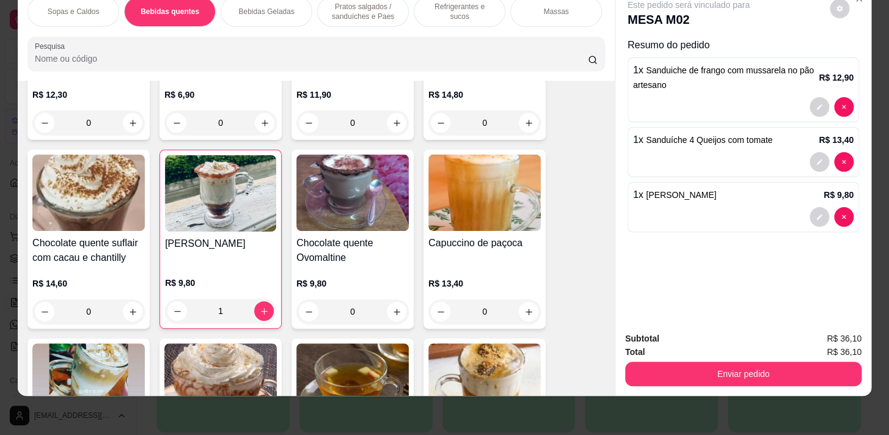
click at [389, 311] on div "0" at bounding box center [352, 311] width 112 height 24
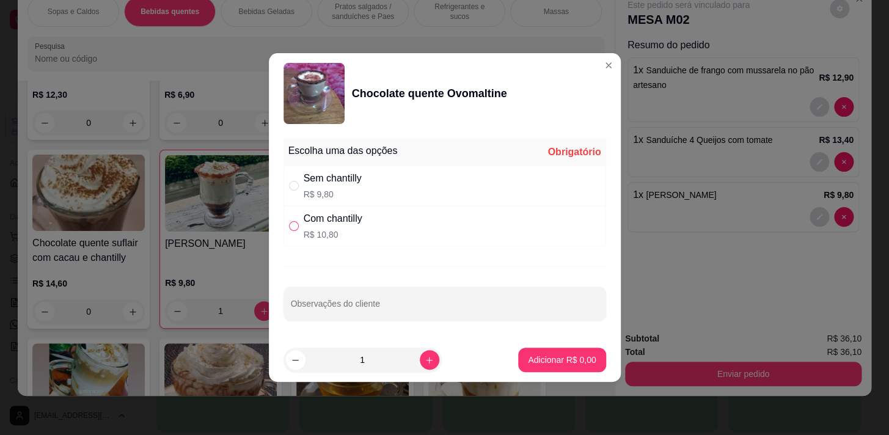
click at [293, 231] on label "" at bounding box center [294, 225] width 10 height 13
click at [293, 231] on input "" at bounding box center [294, 226] width 10 height 10
click at [293, 221] on input "" at bounding box center [294, 226] width 10 height 10
radio input "true"
click at [547, 359] on p "Adicionar R$ 10,80" at bounding box center [559, 360] width 73 height 12
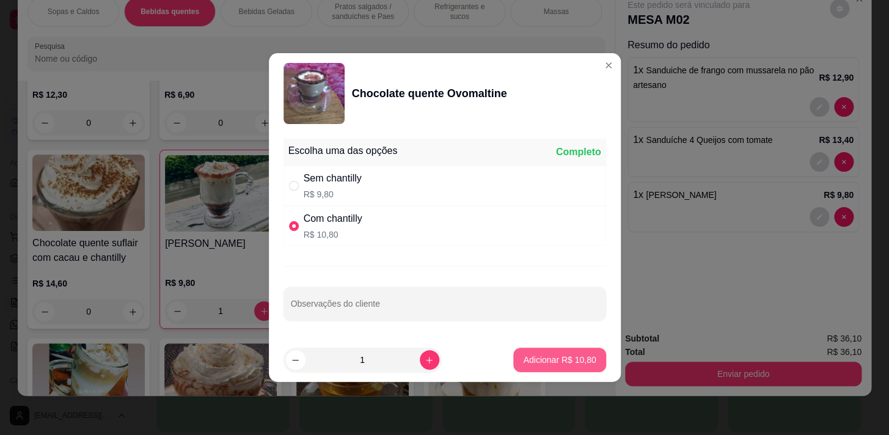
type input "1"
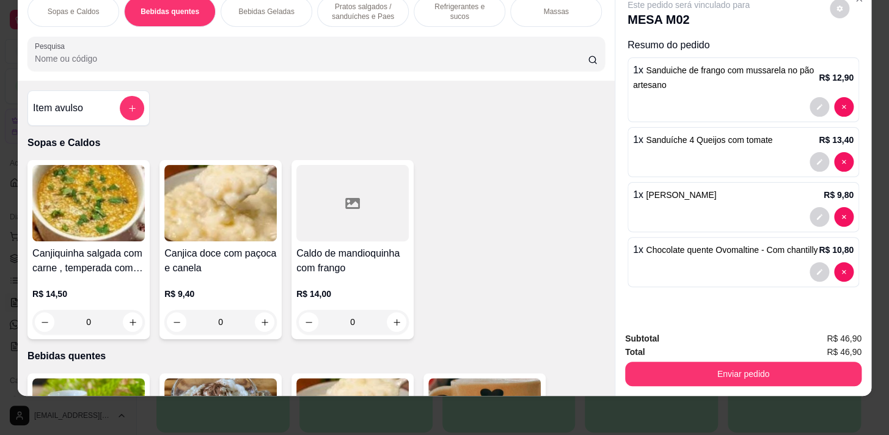
scroll to position [0, 0]
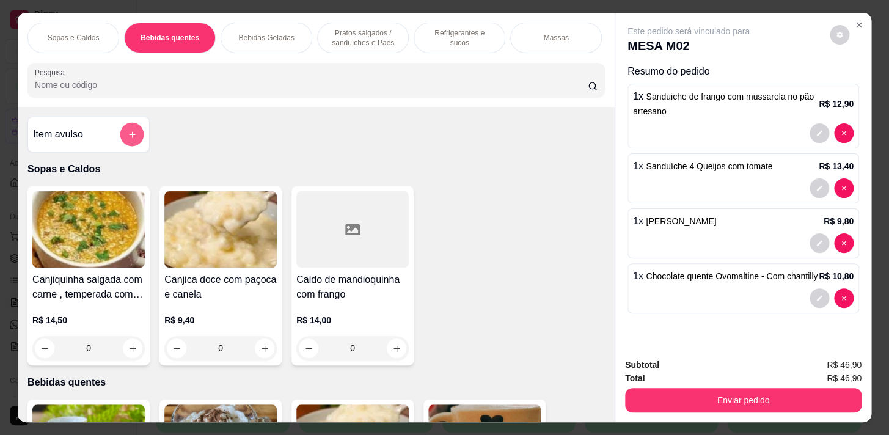
click at [128, 134] on icon "add-separate-item" at bounding box center [132, 134] width 9 height 9
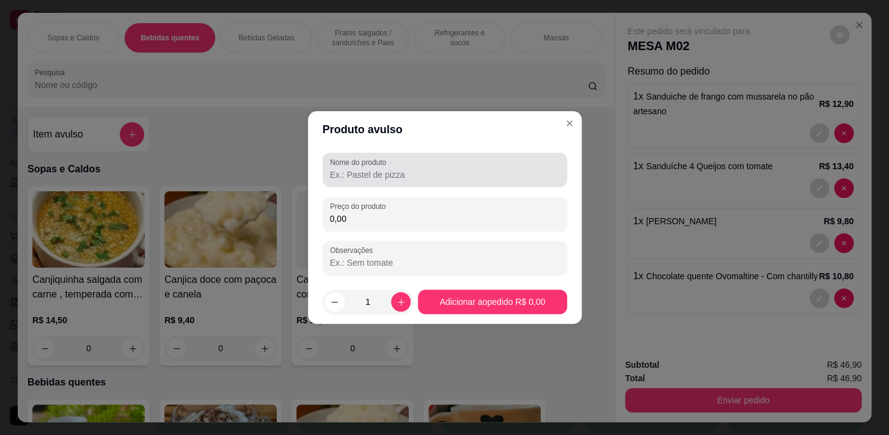
click at [381, 183] on div "Nome do produto" at bounding box center [445, 170] width 244 height 34
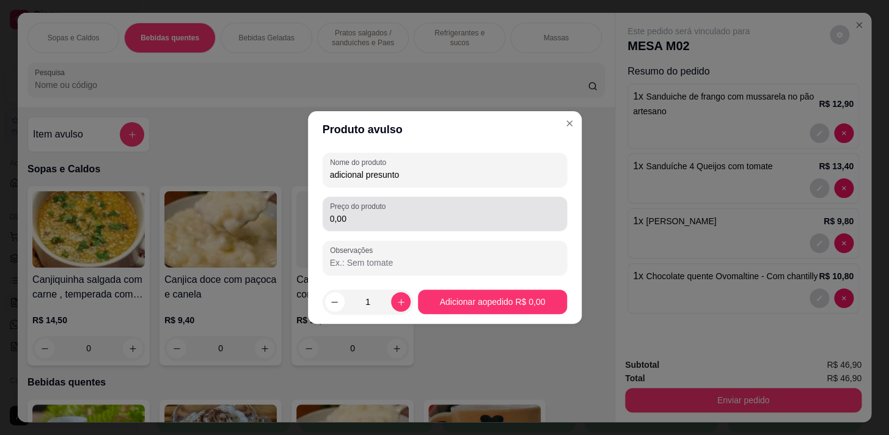
type input "adicional presunto"
click at [360, 222] on input "0,00" at bounding box center [445, 219] width 230 height 12
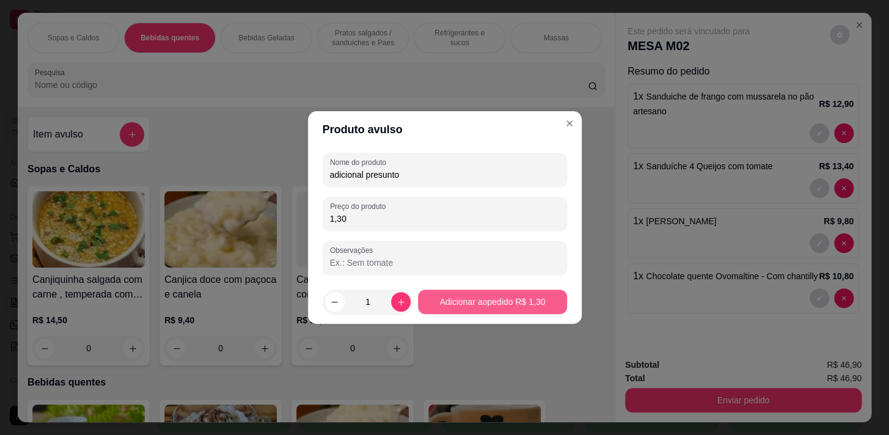
type input "1,30"
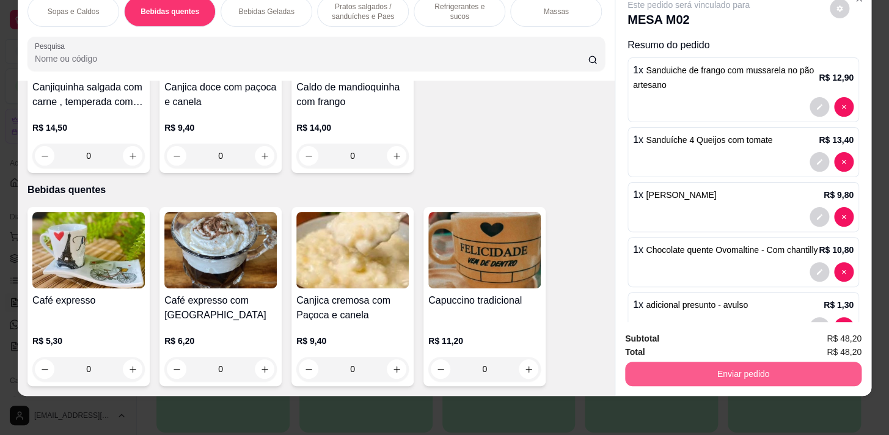
click at [741, 365] on button "Enviar pedido" at bounding box center [743, 374] width 236 height 24
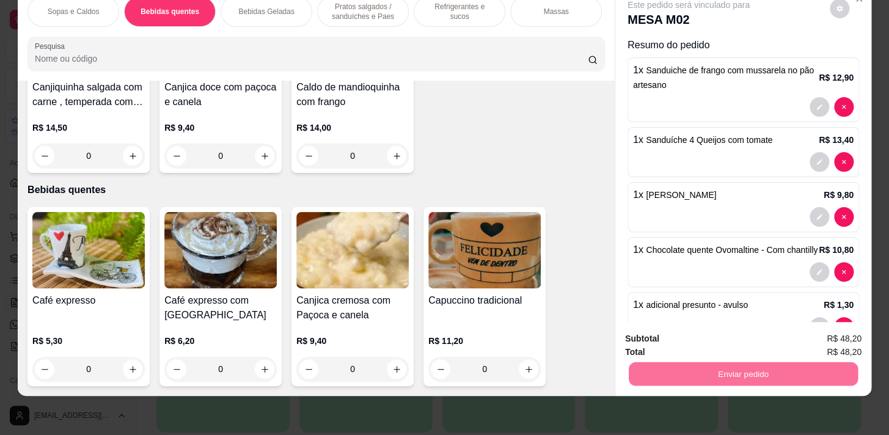
click at [703, 338] on button "Não registrar e enviar pedido" at bounding box center [702, 335] width 123 height 23
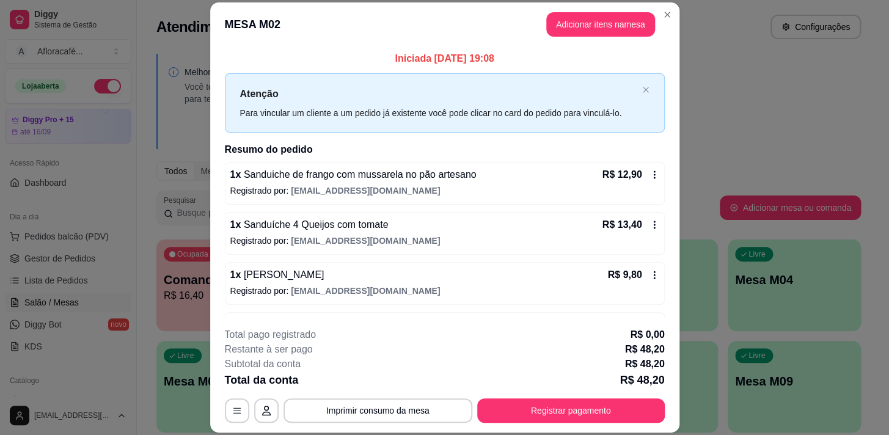
click at [538, 385] on div "Total da conta R$ 48,20" at bounding box center [445, 379] width 440 height 17
click at [541, 406] on button "Registrar pagamento" at bounding box center [571, 411] width 182 height 24
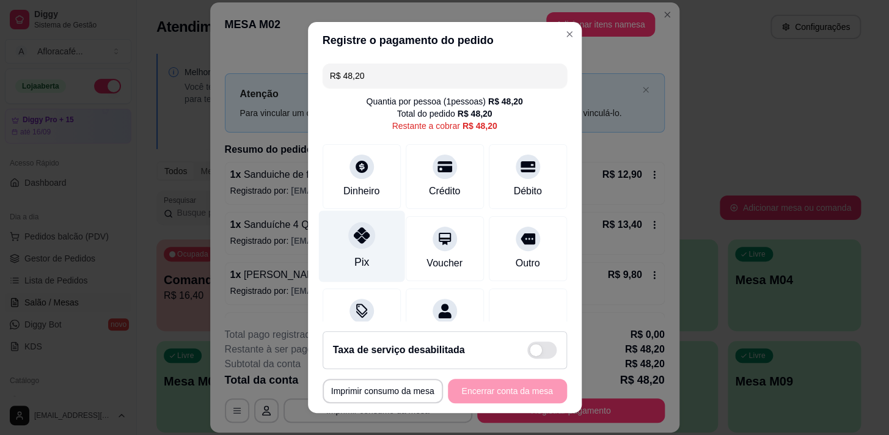
click at [351, 251] on div "Pix" at bounding box center [361, 245] width 86 height 71
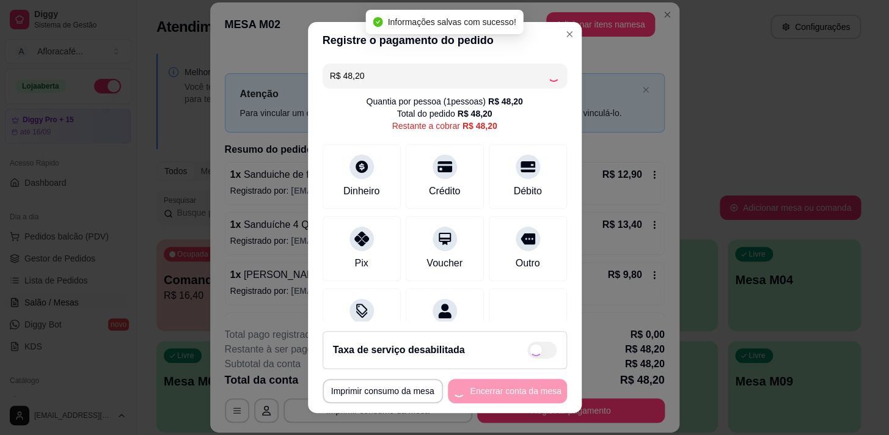
type input "R$ 0,00"
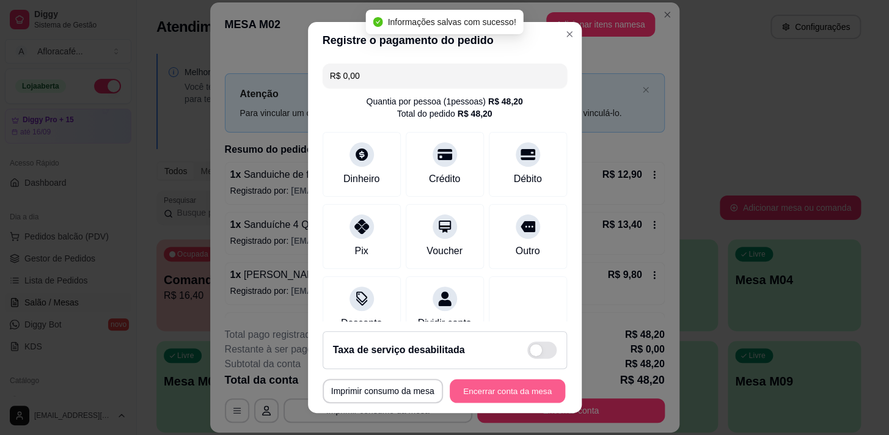
click at [503, 398] on button "Encerrar conta da mesa" at bounding box center [507, 391] width 115 height 24
